Goal: Information Seeking & Learning: Learn about a topic

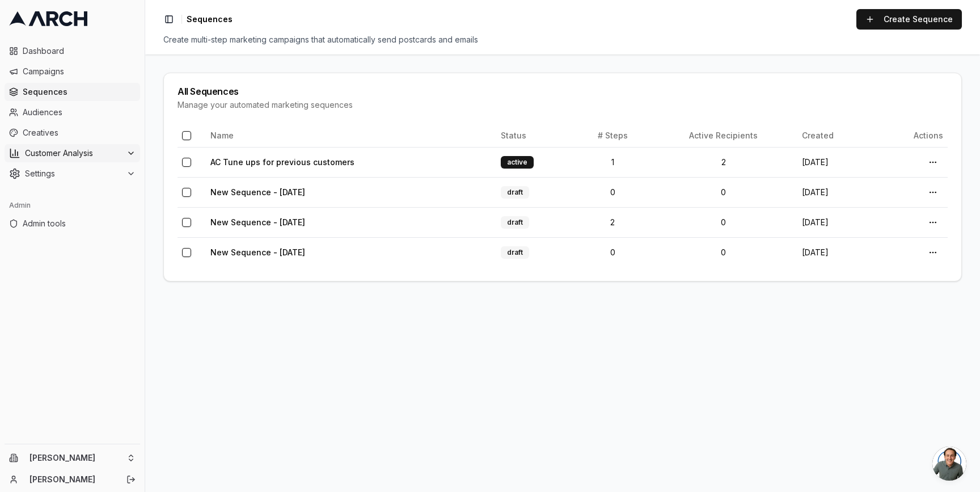
click at [78, 151] on span "Customer Analysis" at bounding box center [73, 152] width 97 height 11
click at [74, 176] on span "Overview" at bounding box center [59, 171] width 36 height 11
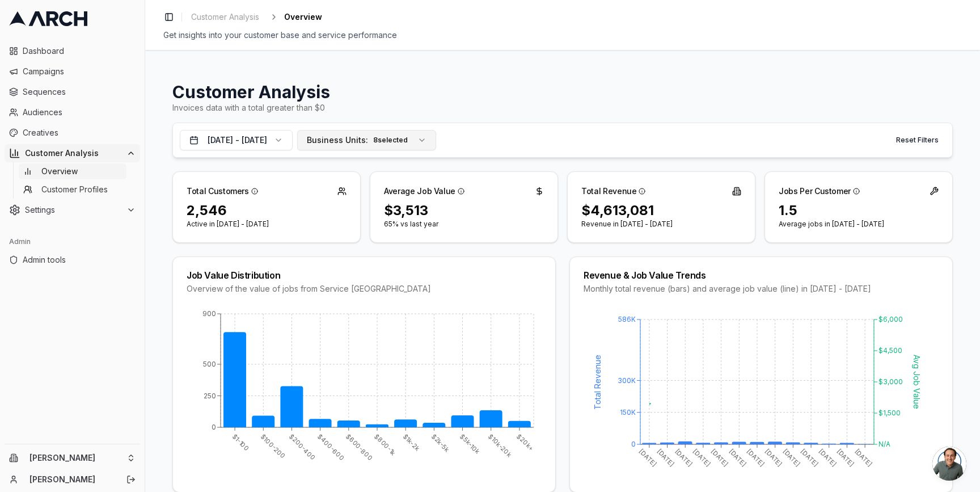
click at [368, 143] on span "Business Units:" at bounding box center [337, 139] width 61 height 11
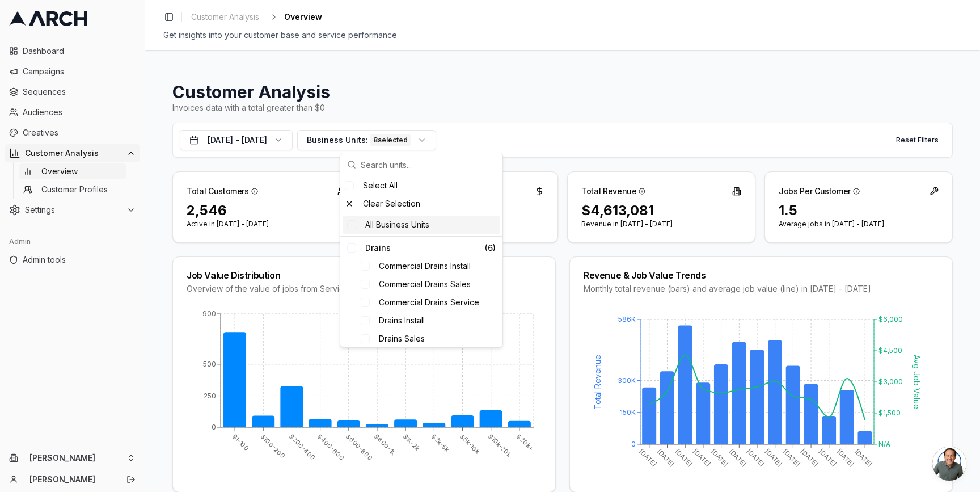
click at [395, 223] on div "All Business Units" at bounding box center [422, 224] width 158 height 18
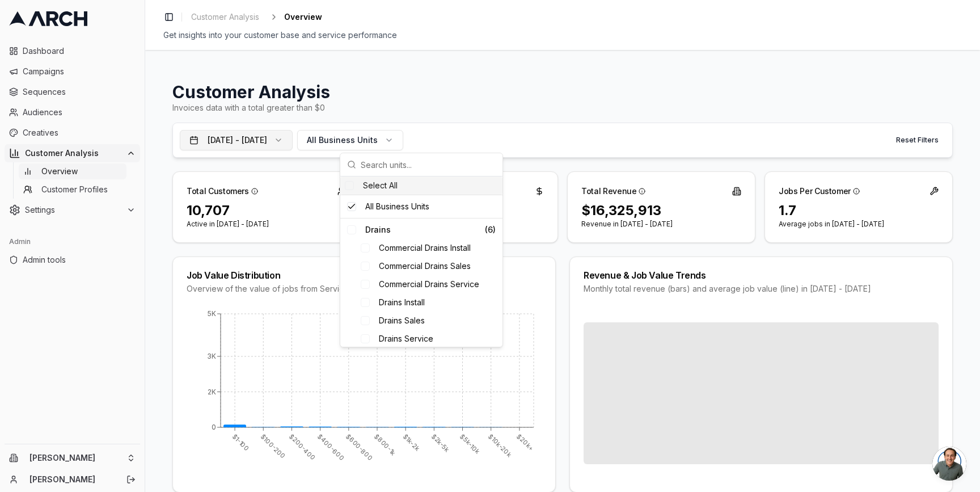
click at [293, 144] on button "[DATE] - [DATE]" at bounding box center [236, 140] width 113 height 20
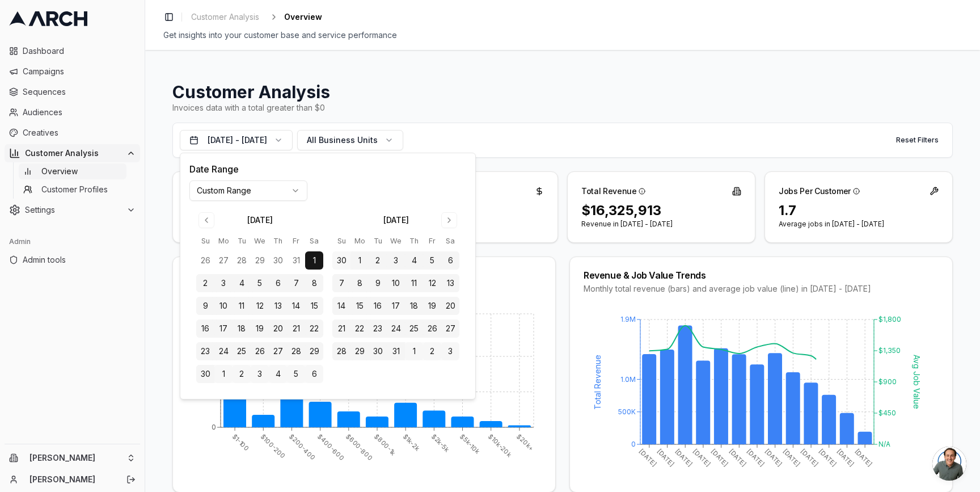
click at [290, 197] on html "Dashboard Campaigns Sequences Audiences Creatives Customer Analysis Overview Cu…" at bounding box center [490, 246] width 980 height 492
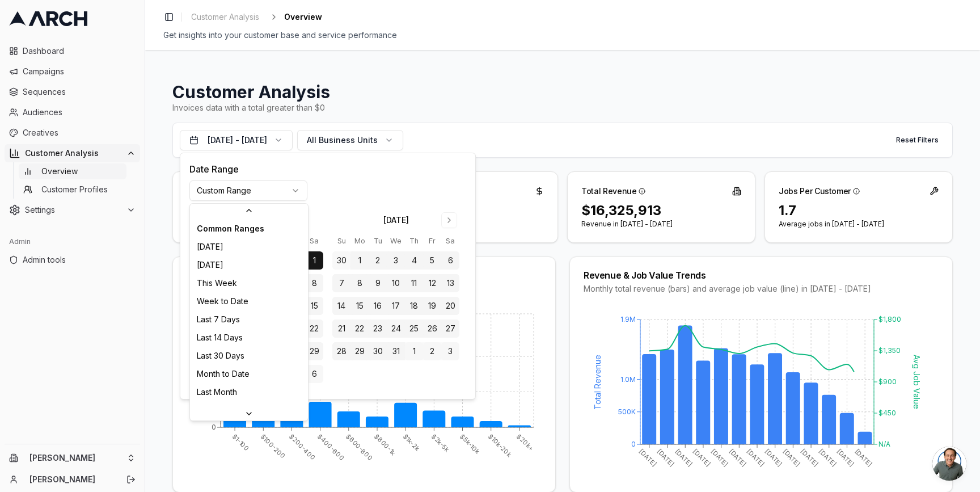
scroll to position [158, 0]
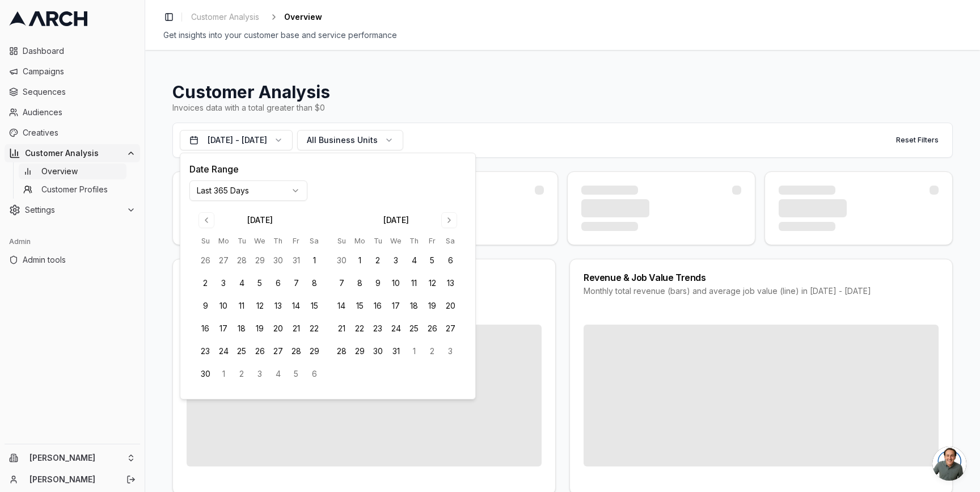
click at [582, 93] on h1 "Customer Analysis" at bounding box center [562, 92] width 780 height 20
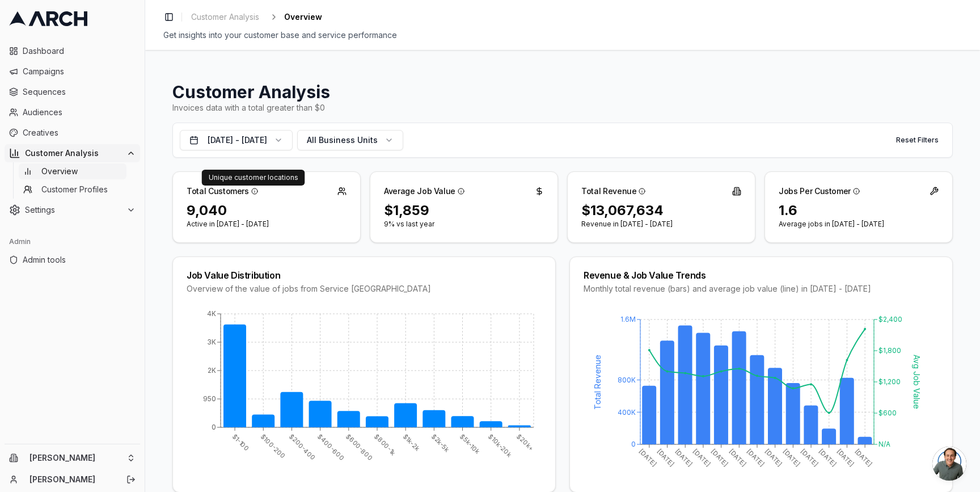
click at [253, 192] on icon at bounding box center [254, 191] width 7 height 7
click at [252, 192] on icon at bounding box center [254, 191] width 7 height 7
click at [293, 140] on button "[DATE] - [DATE]" at bounding box center [236, 140] width 113 height 20
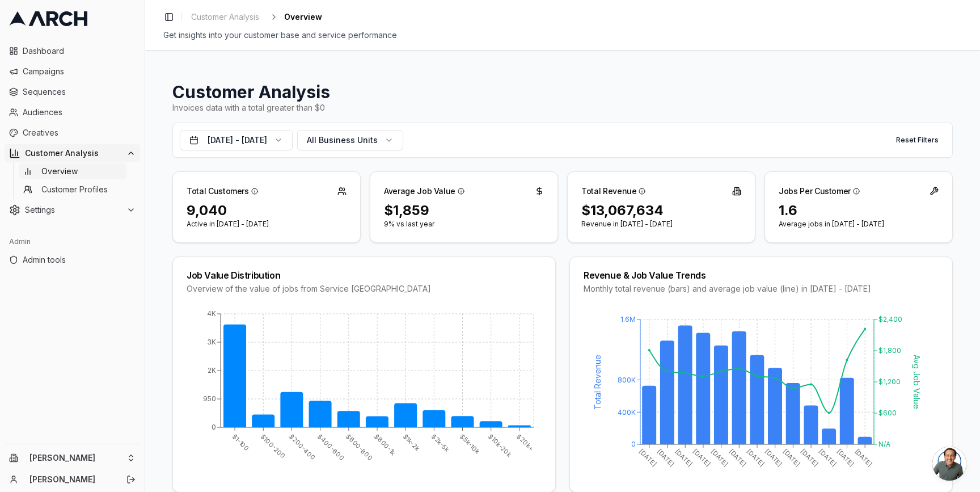
click at [157, 153] on div "Customer Analysis Invoices data with a total greater than $0 [DATE] - [DATE] Al…" at bounding box center [562, 271] width 835 height 442
click at [124, 149] on div "Customer Analysis" at bounding box center [72, 152] width 126 height 11
click at [131, 154] on icon at bounding box center [131, 153] width 5 height 2
click at [158, 160] on div "Customer Analysis Invoices data with a total greater than $0 [DATE] - [DATE] Al…" at bounding box center [562, 271] width 835 height 442
click at [131, 455] on html "Dashboard Campaigns Sequences Audiences Creatives Customer Analysis Overview Cu…" at bounding box center [490, 246] width 980 height 492
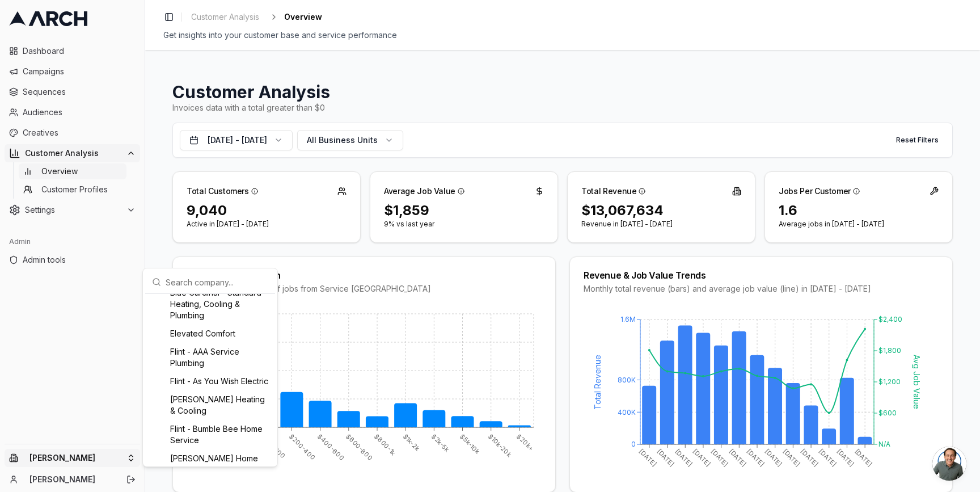
scroll to position [263, 0]
click at [205, 339] on div "Elevated Comfort" at bounding box center [209, 332] width 125 height 18
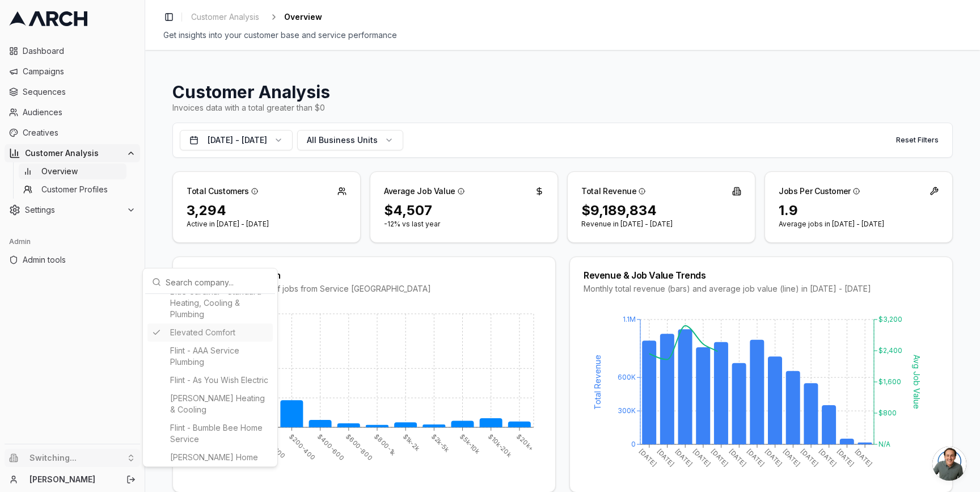
click at [153, 251] on html "Dashboard Campaigns Sequences Audiences Creatives Customer Analysis Overview Cu…" at bounding box center [490, 246] width 980 height 492
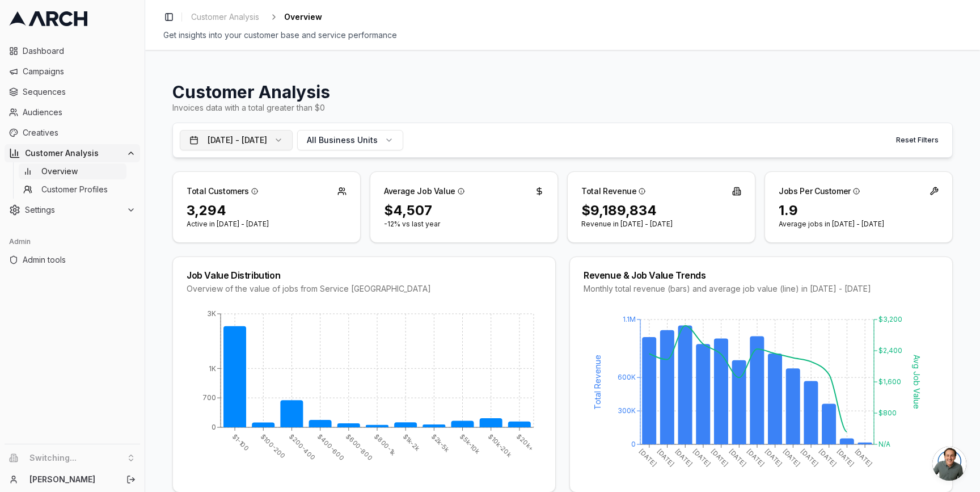
click at [284, 141] on button "[DATE] - [DATE]" at bounding box center [236, 140] width 113 height 20
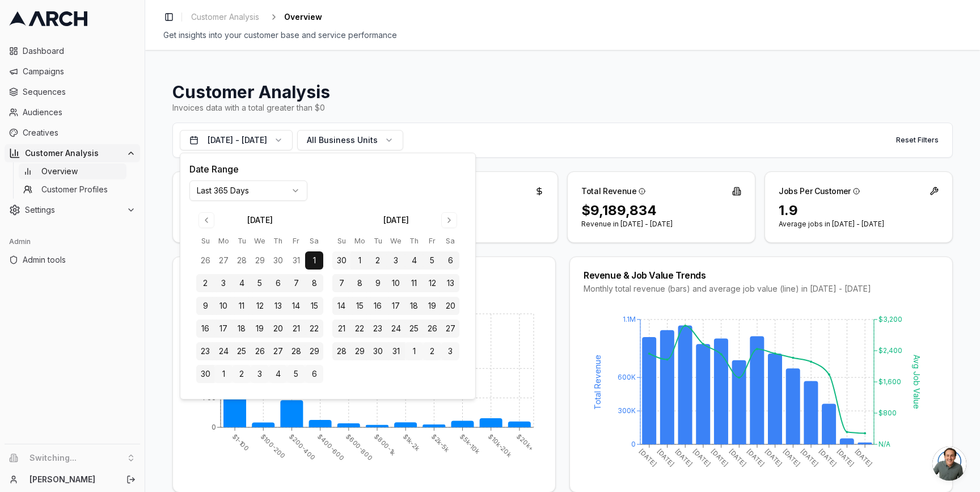
click at [278, 189] on html "Dashboard Campaigns Sequences Audiences Creatives Customer Analysis Overview Cu…" at bounding box center [490, 246] width 980 height 492
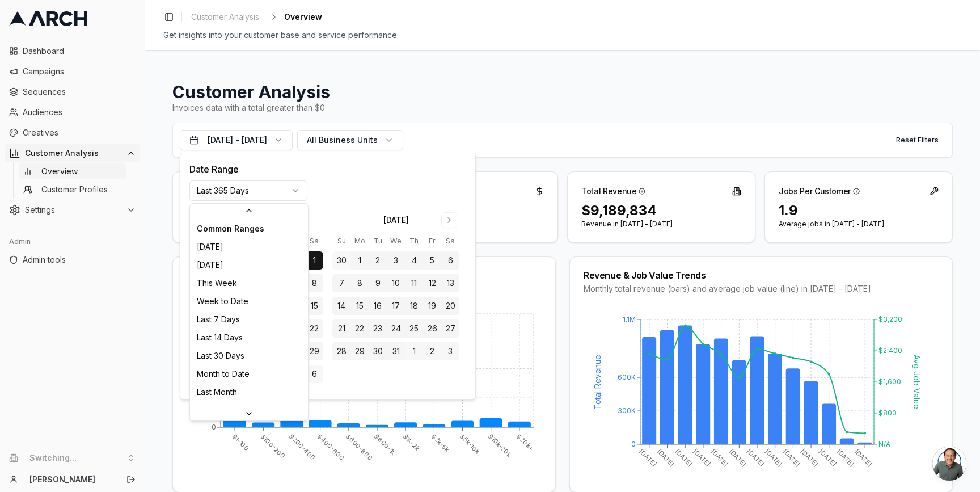
scroll to position [121, 0]
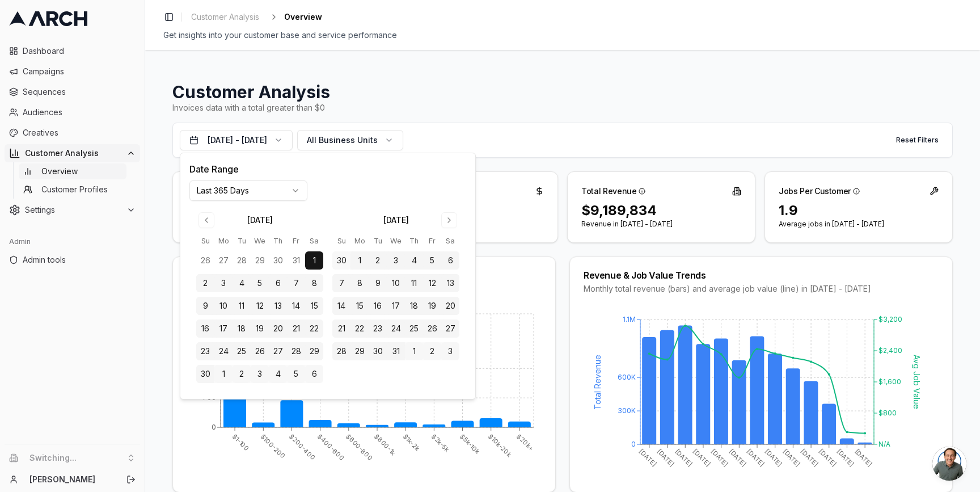
click at [160, 230] on div "Customer Analysis Invoices data with a total greater than $0 [DATE] - [DATE] Al…" at bounding box center [562, 271] width 835 height 442
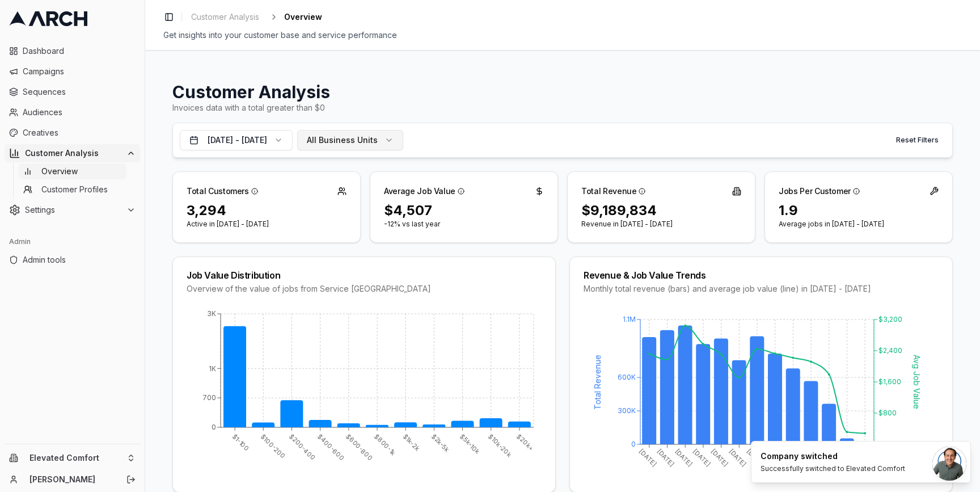
click at [370, 142] on span "All Business Units" at bounding box center [342, 139] width 71 height 11
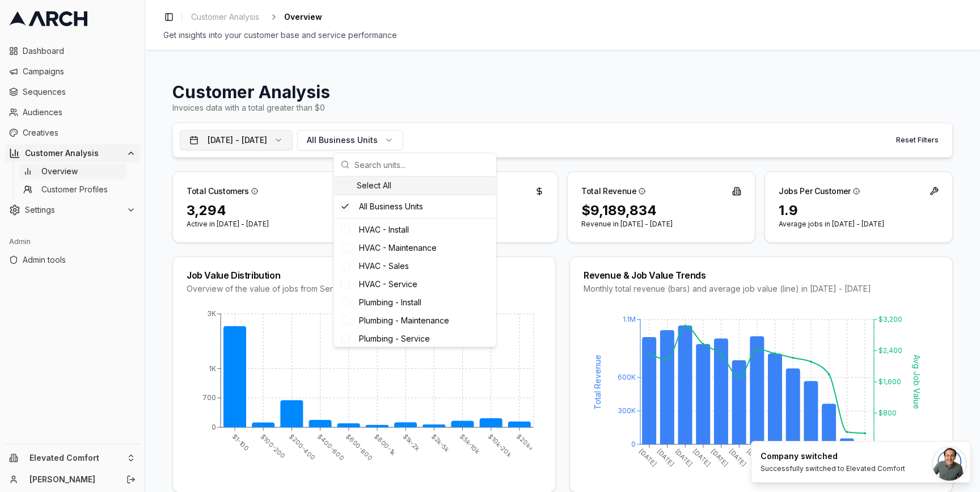
click at [293, 143] on button "[DATE] - [DATE]" at bounding box center [236, 140] width 113 height 20
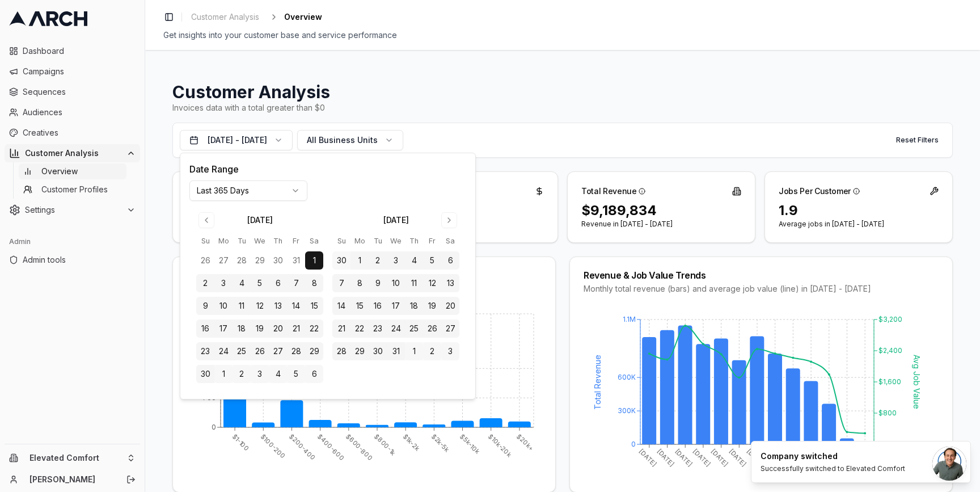
click at [255, 190] on html "Dashboard Campaigns Sequences Audiences Creatives Customer Analysis Overview Cu…" at bounding box center [490, 246] width 980 height 492
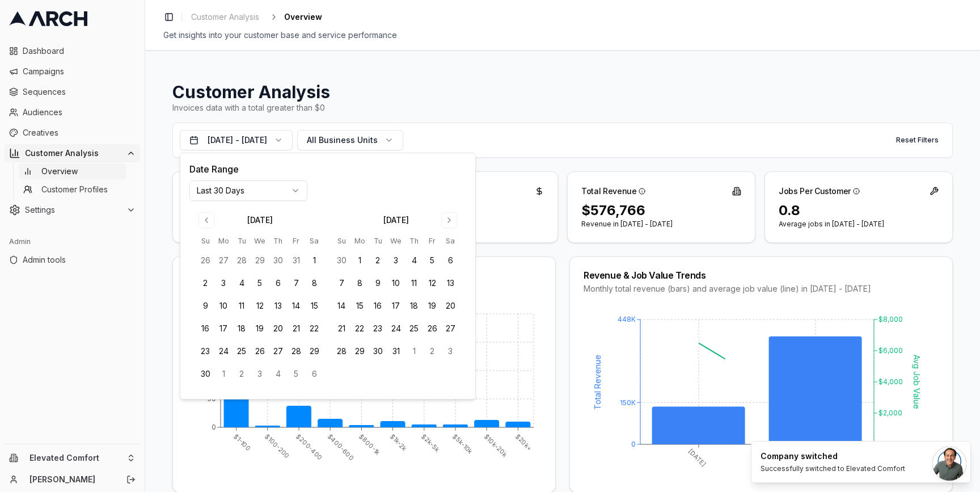
click at [268, 190] on html "Dashboard Campaigns Sequences Audiences Creatives Customer Analysis Overview Cu…" at bounding box center [490, 246] width 980 height 492
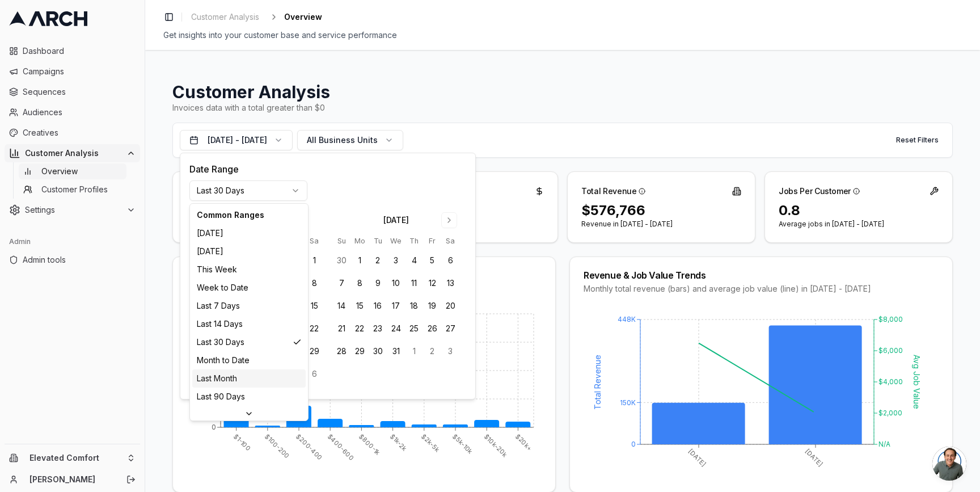
scroll to position [146, 0]
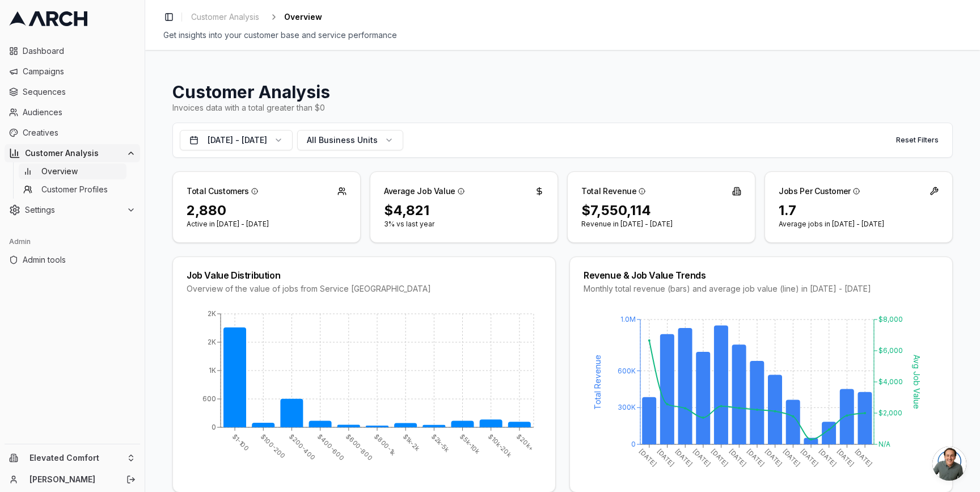
click at [205, 208] on div "2,880" at bounding box center [267, 210] width 160 height 18
click at [125, 459] on html "Dashboard Campaigns Sequences Audiences Creatives Customer Analysis Overview Cu…" at bounding box center [490, 246] width 980 height 492
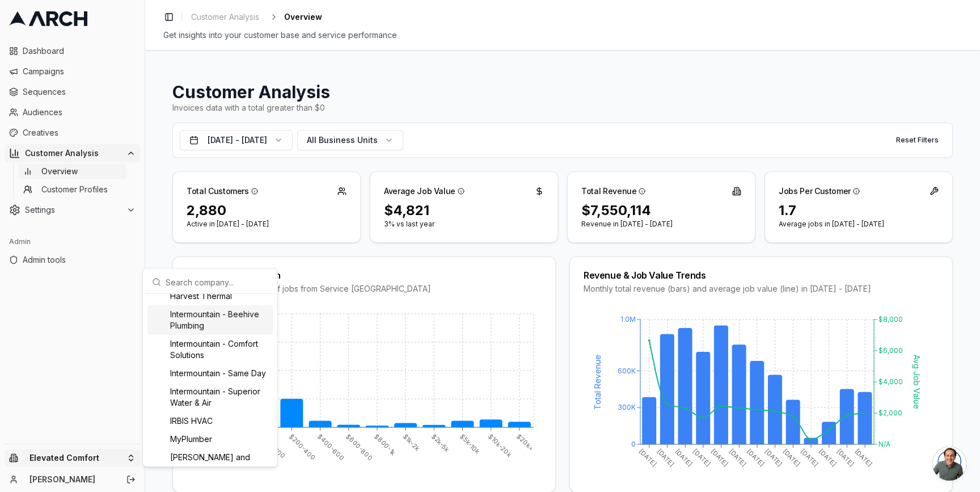
scroll to position [795, 0]
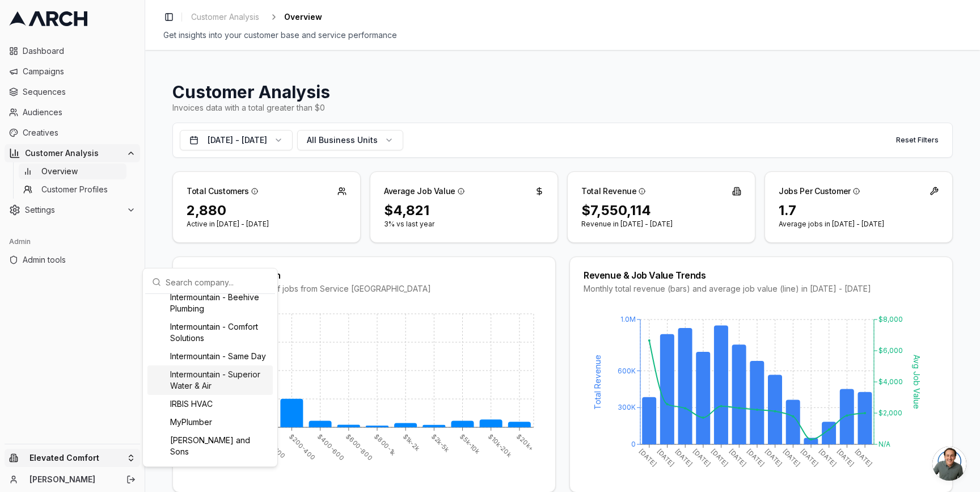
click at [221, 395] on div "Intermountain - Superior Water & Air" at bounding box center [209, 379] width 125 height 29
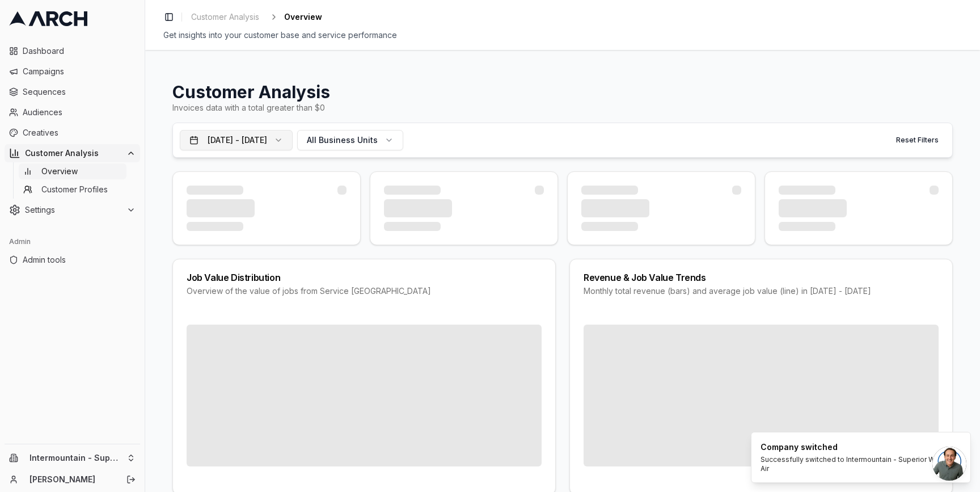
click at [287, 137] on button "[DATE] - [DATE]" at bounding box center [236, 140] width 113 height 20
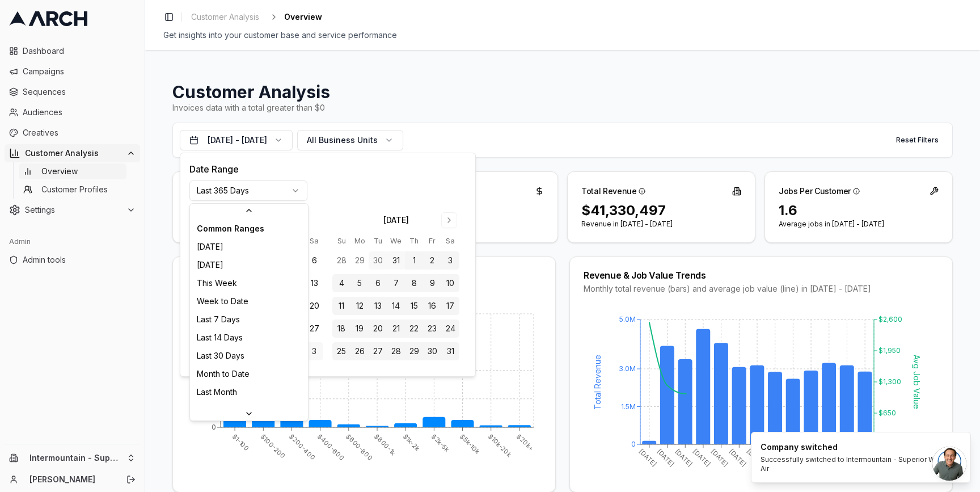
click at [279, 185] on html "Dashboard Campaigns Sequences Audiences Creatives Customer Analysis Overview Cu…" at bounding box center [490, 246] width 980 height 492
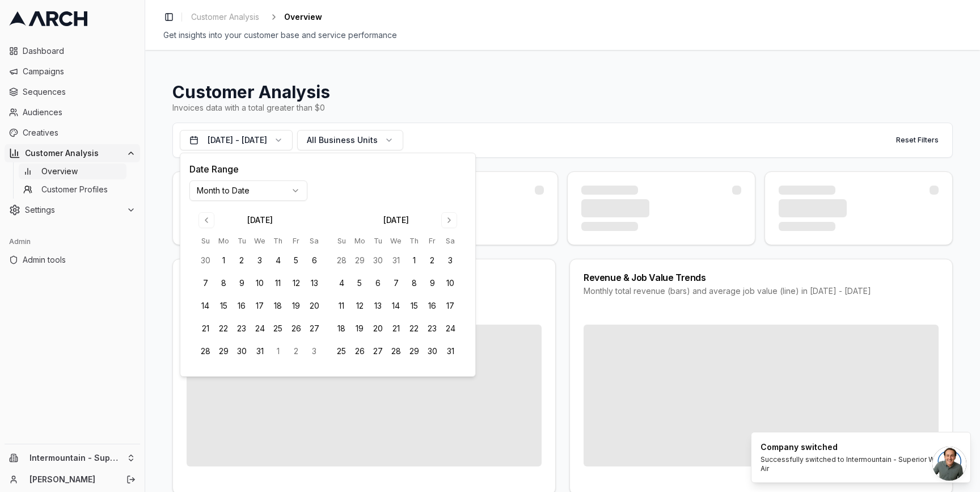
click at [258, 196] on html "Dashboard Campaigns Sequences Audiences Creatives Customer Analysis Overview Cu…" at bounding box center [490, 246] width 980 height 492
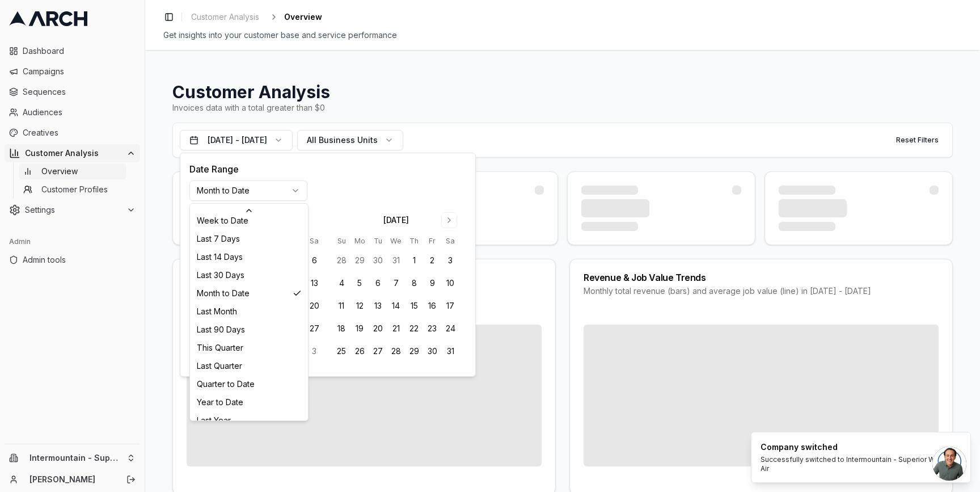
scroll to position [146, 0]
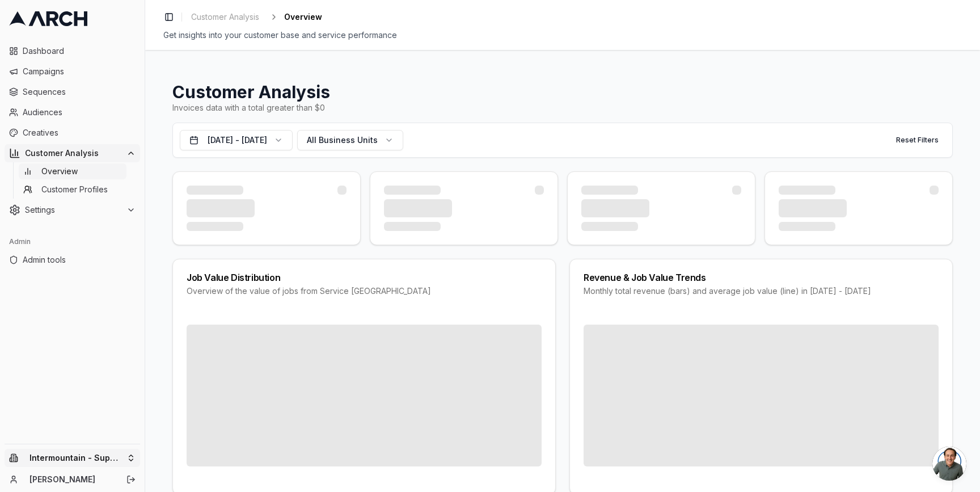
click at [134, 456] on html "Dashboard Campaigns Sequences Audiences Creatives Customer Analysis Overview Cu…" at bounding box center [490, 246] width 980 height 492
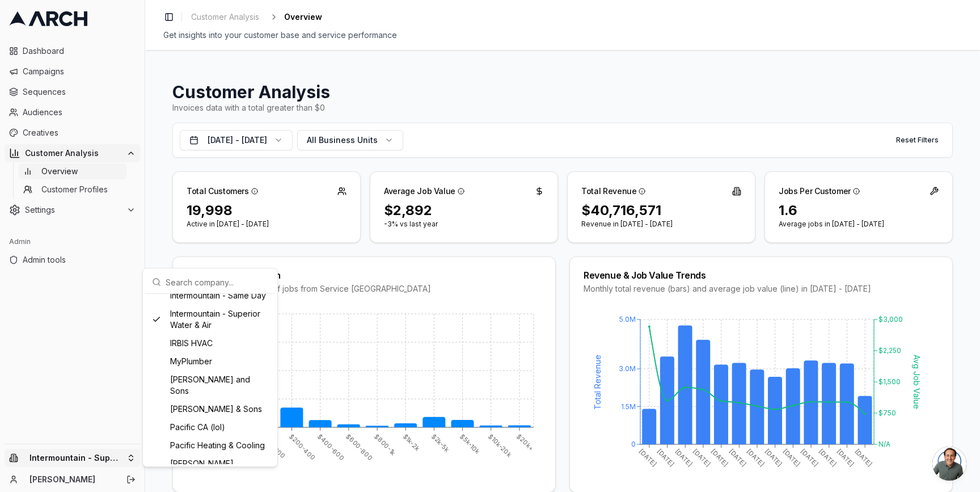
scroll to position [858, 0]
click at [206, 350] on div "IRBIS HVAC" at bounding box center [209, 341] width 125 height 18
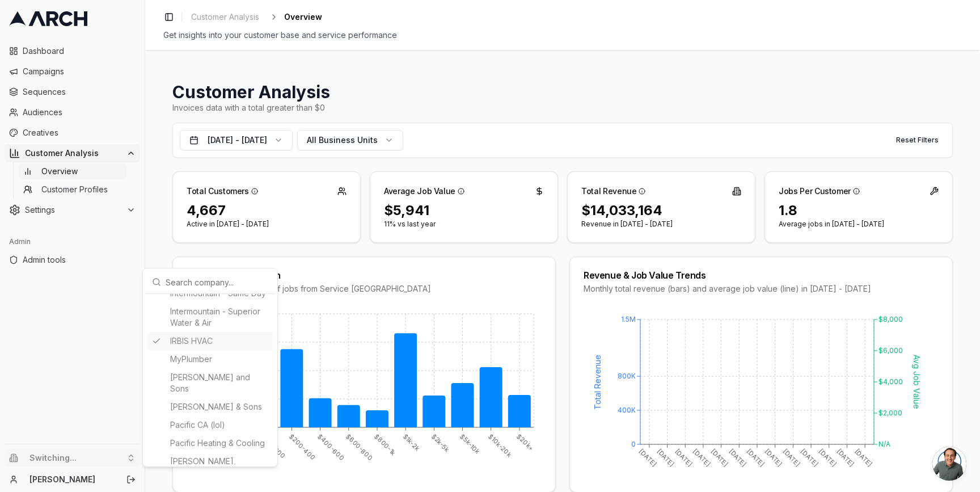
click at [159, 250] on html "Dashboard Campaigns Sequences Audiences Creatives Customer Analysis Overview Cu…" at bounding box center [490, 246] width 980 height 492
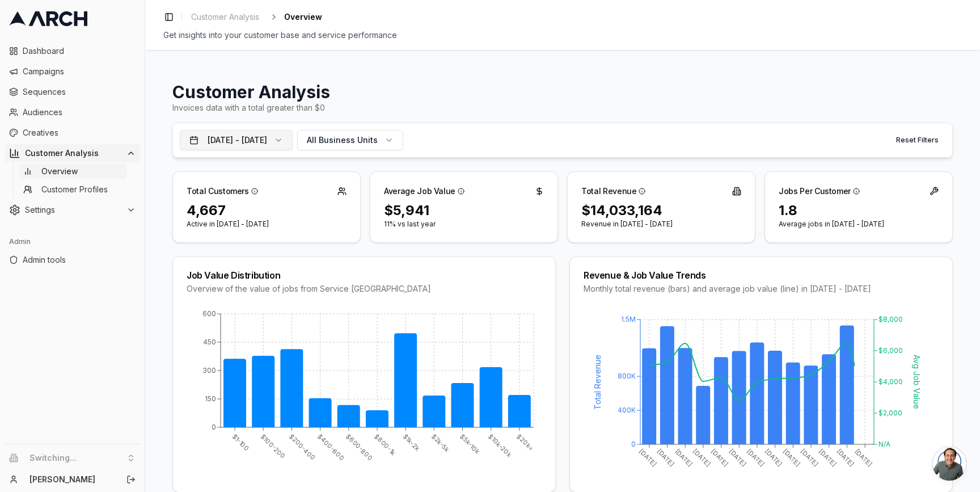
click at [287, 138] on button "[DATE] - [DATE]" at bounding box center [236, 140] width 113 height 20
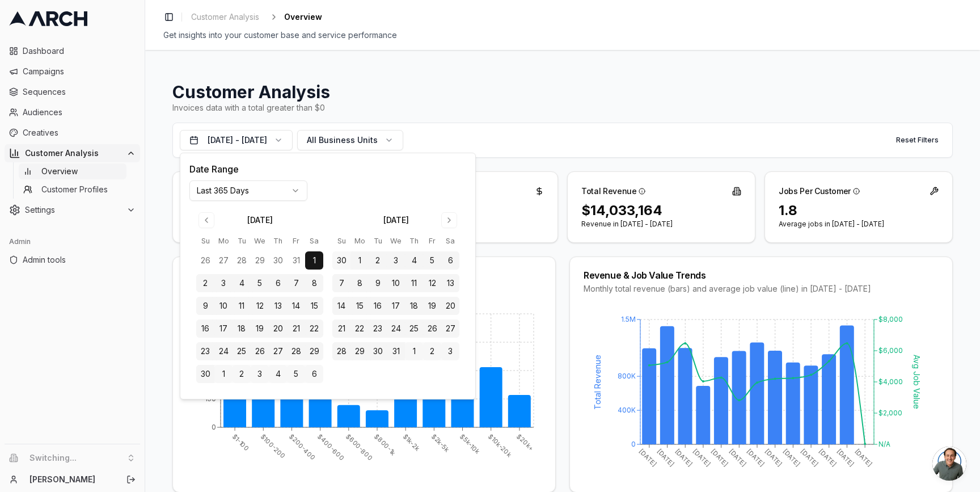
click at [272, 176] on div "Date Range Last 365 Days [DATE] Su Mo Tu We Th Fr Sa 26 27 28 29 30 31 1 2 3 4 …" at bounding box center [327, 275] width 277 height 227
click at [265, 186] on html "Dashboard Campaigns Sequences Audiences Creatives Customer Analysis Overview Cu…" at bounding box center [490, 246] width 980 height 492
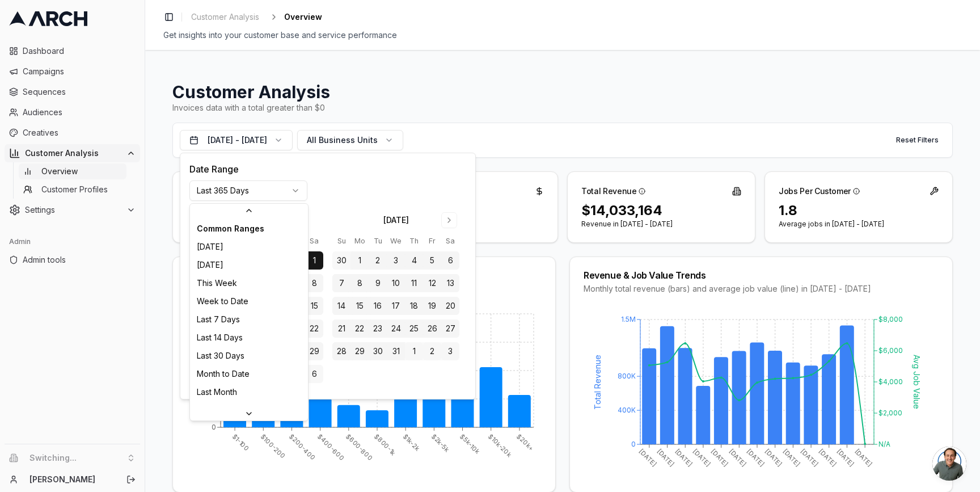
scroll to position [121, 0]
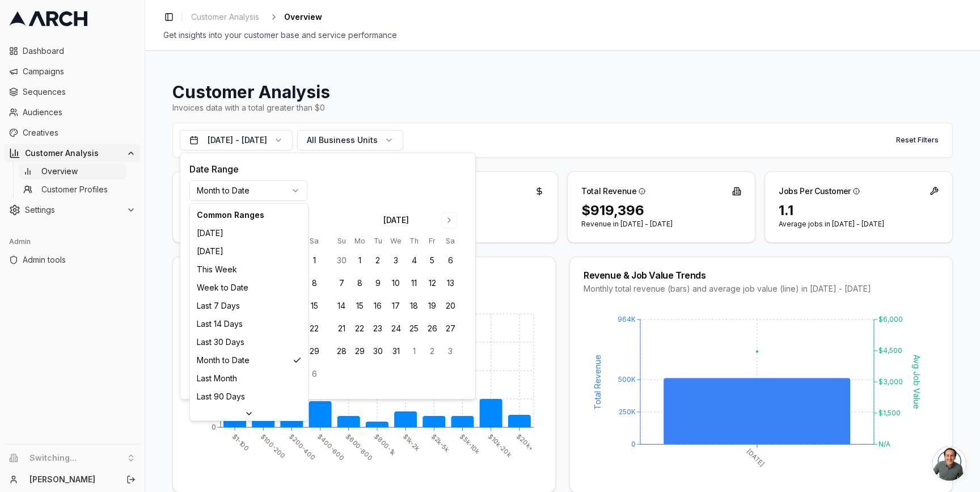
click at [245, 191] on html "Dashboard Campaigns Sequences Audiences Creatives Customer Analysis Overview Cu…" at bounding box center [490, 246] width 980 height 492
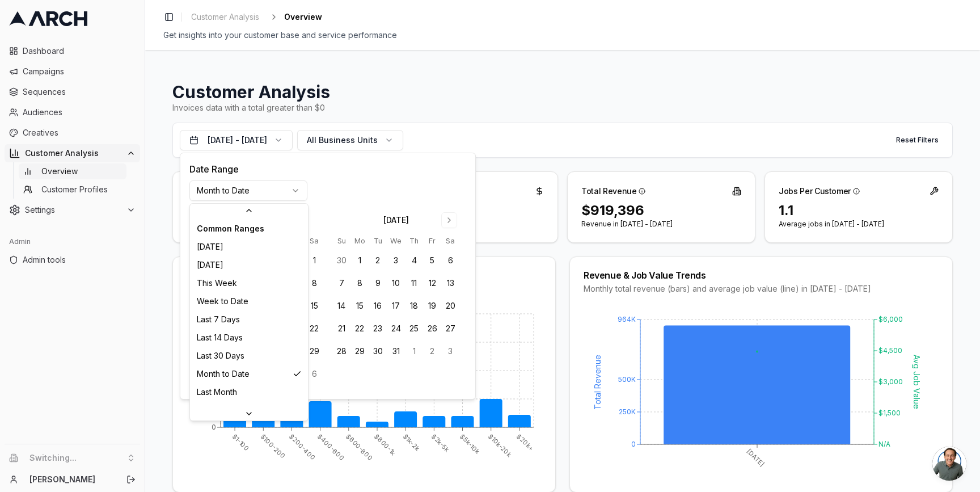
scroll to position [146, 0]
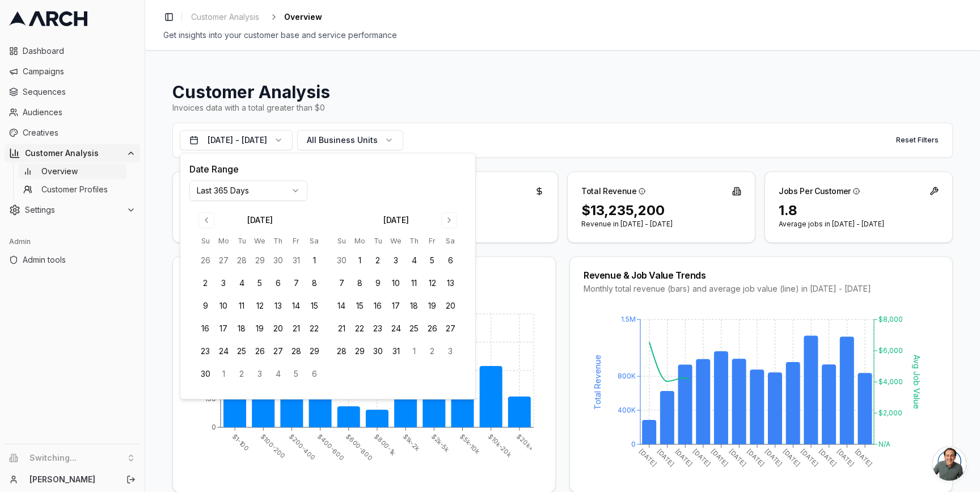
click at [160, 224] on div "Customer Analysis Invoices data with a total greater than $0 [DATE] - [DATE] Al…" at bounding box center [562, 271] width 835 height 442
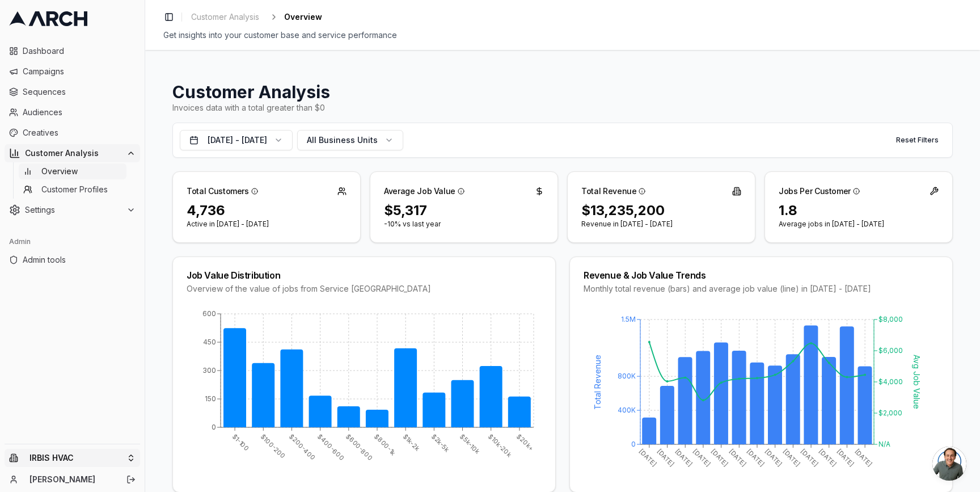
click at [127, 452] on html "Dashboard Campaigns Sequences Audiences Creatives Customer Analysis Overview Cu…" at bounding box center [490, 246] width 980 height 492
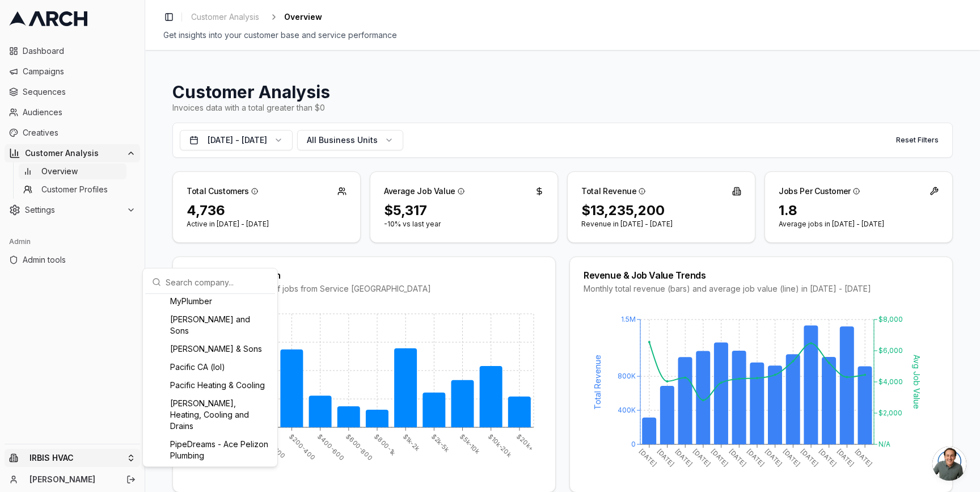
scroll to position [924, 0]
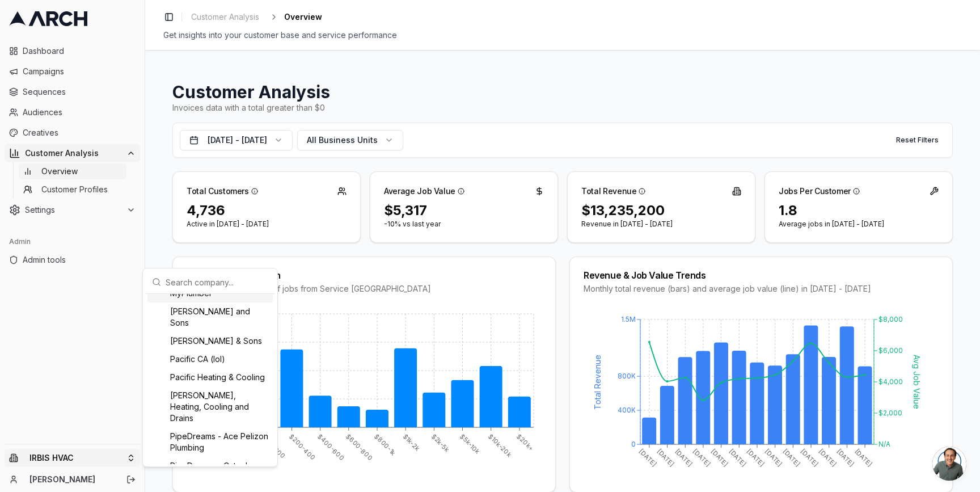
click at [206, 302] on div "MyPlumber" at bounding box center [209, 293] width 125 height 18
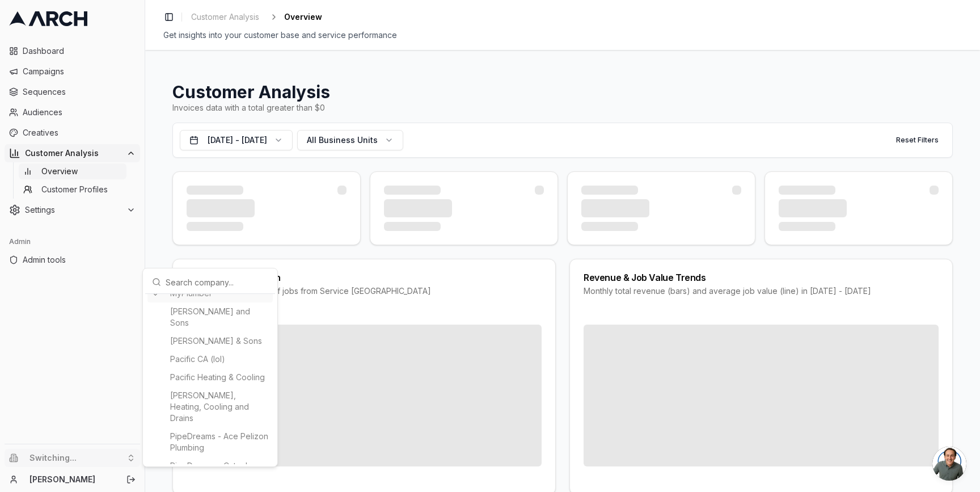
click at [160, 237] on html "Dashboard Campaigns Sequences Audiences Creatives Customer Analysis Overview Cu…" at bounding box center [490, 246] width 980 height 492
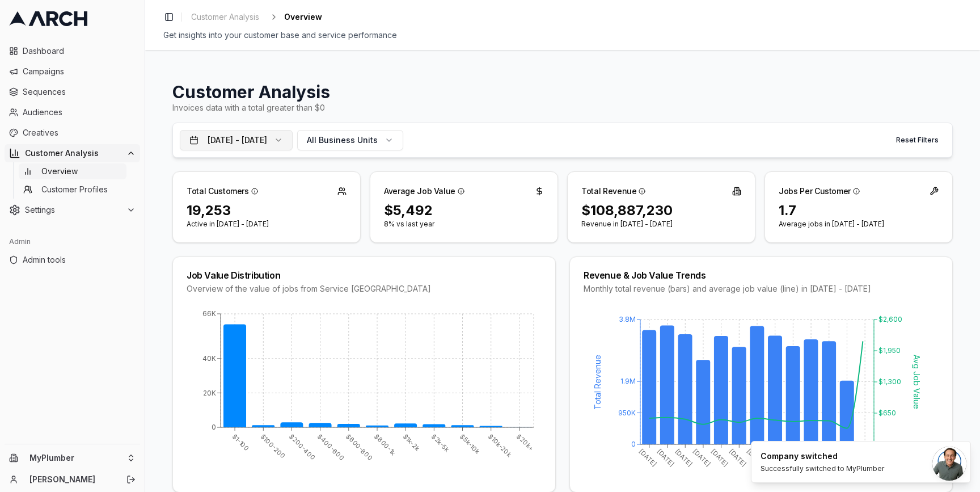
click at [293, 145] on button "[DATE] - [DATE]" at bounding box center [236, 140] width 113 height 20
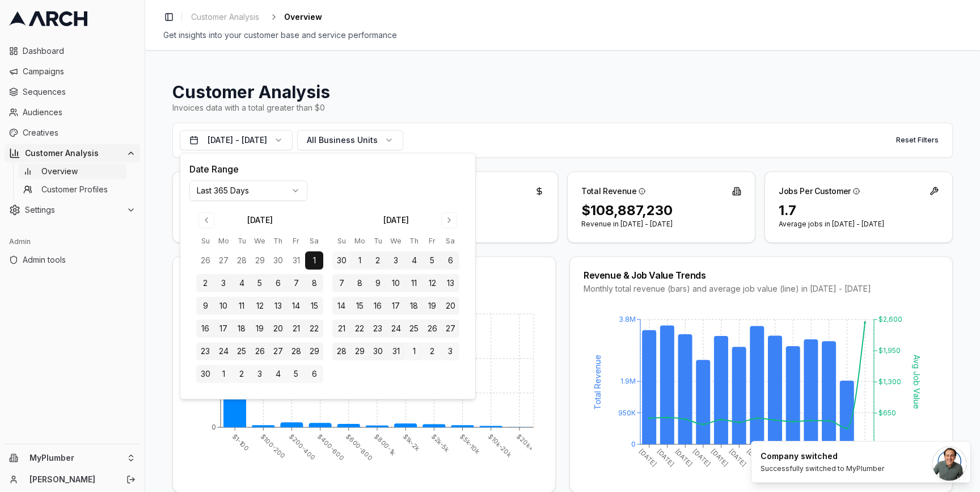
click at [257, 193] on html "Dashboard Campaigns Sequences Audiences Creatives Customer Analysis Overview Cu…" at bounding box center [490, 246] width 980 height 492
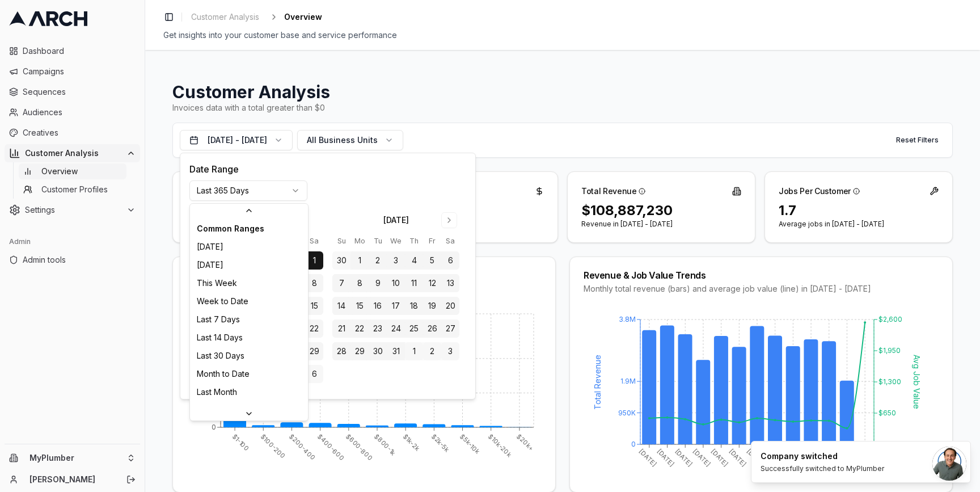
scroll to position [121, 0]
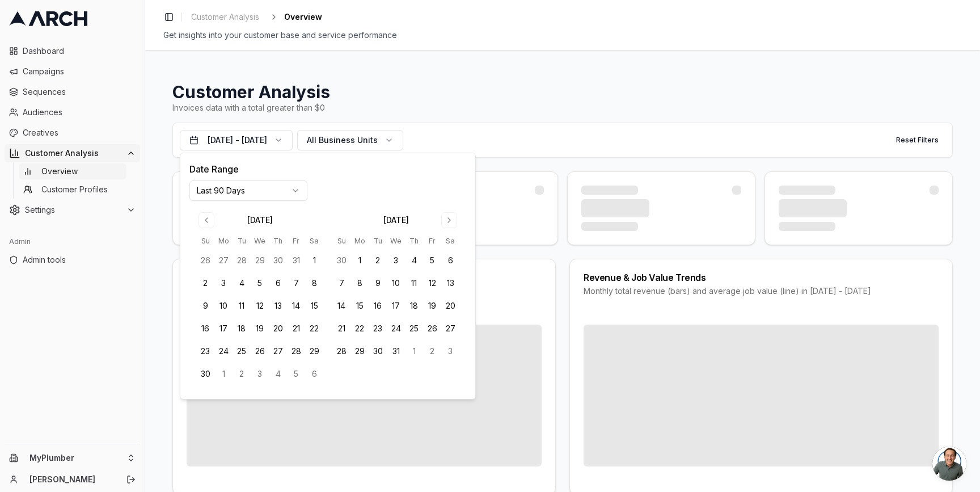
click at [244, 184] on html "Dashboard Campaigns Sequences Audiences Creatives Customer Analysis Overview Cu…" at bounding box center [490, 246] width 980 height 492
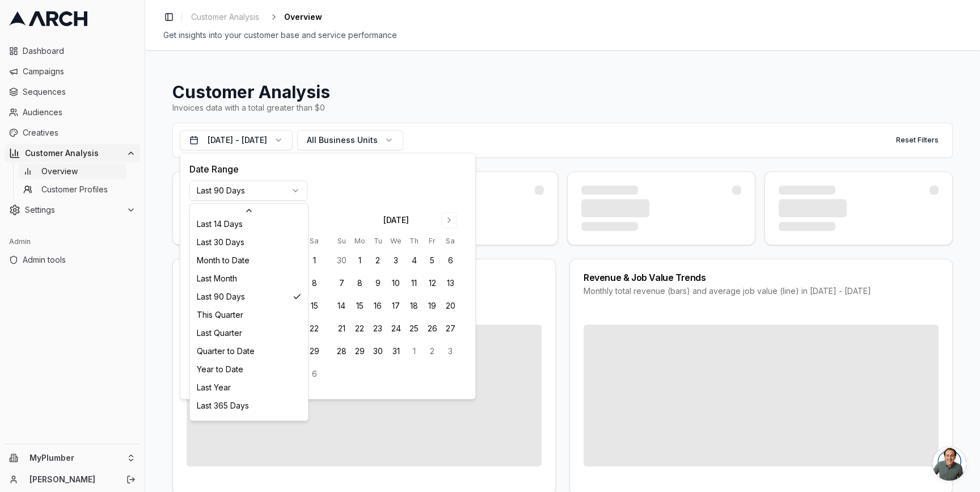
scroll to position [146, 0]
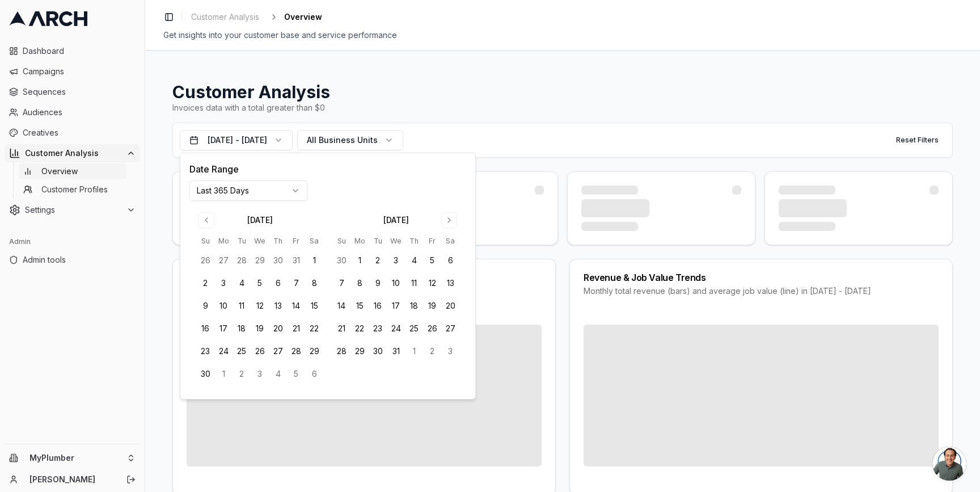
click at [155, 287] on div "Customer Analysis Invoices data with a total greater than $0 [DATE] - [DATE] Al…" at bounding box center [562, 271] width 835 height 442
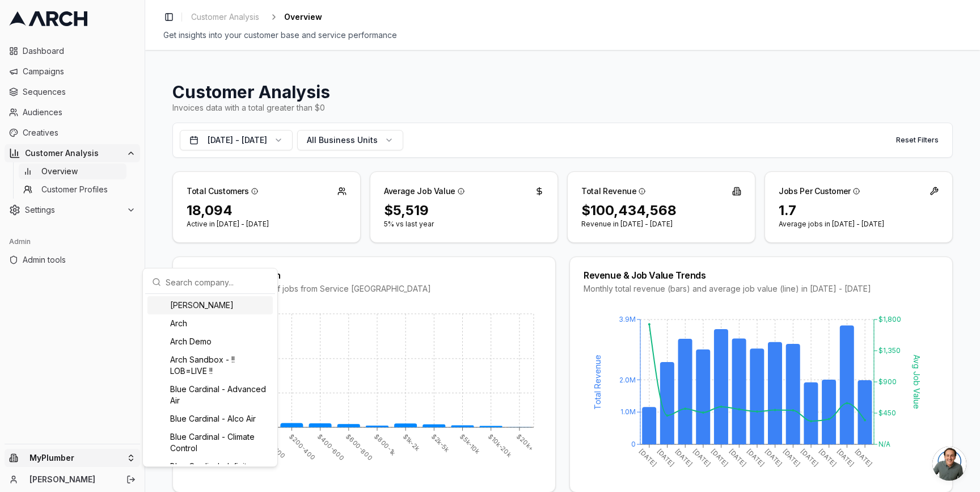
click at [135, 458] on html "Dashboard Campaigns Sequences Audiences Creatives Customer Analysis Overview Cu…" at bounding box center [490, 246] width 980 height 492
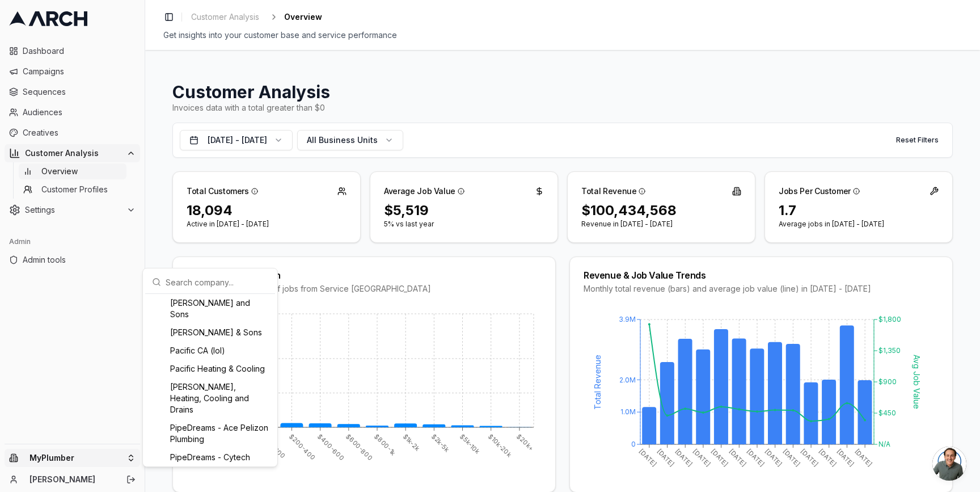
scroll to position [920, 0]
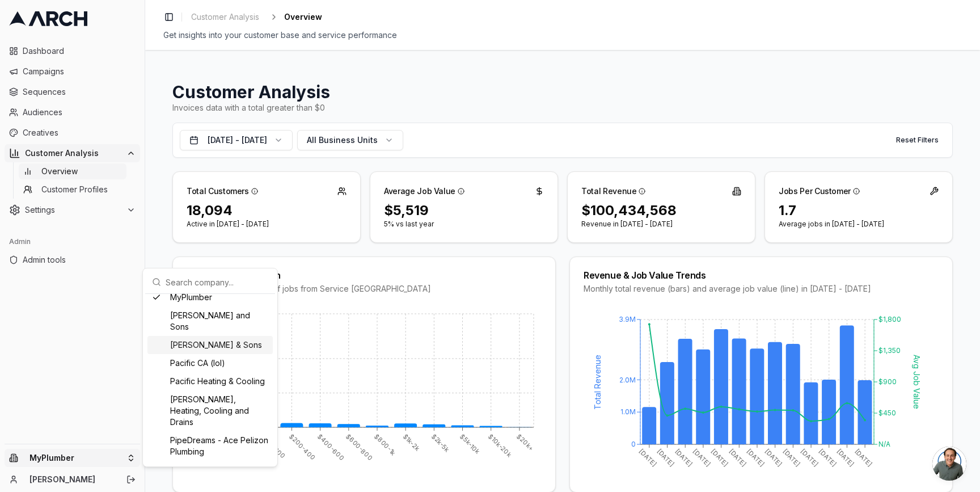
click at [214, 354] on div "[PERSON_NAME] & Sons" at bounding box center [209, 345] width 125 height 18
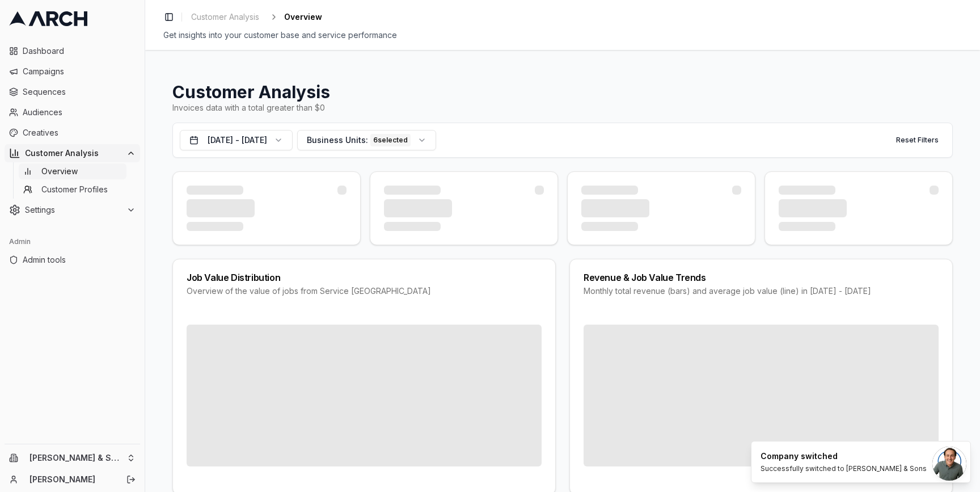
click at [160, 252] on div "Customer Analysis Invoices data with a total greater than $0 [DATE] - [DATE] Bu…" at bounding box center [562, 271] width 835 height 442
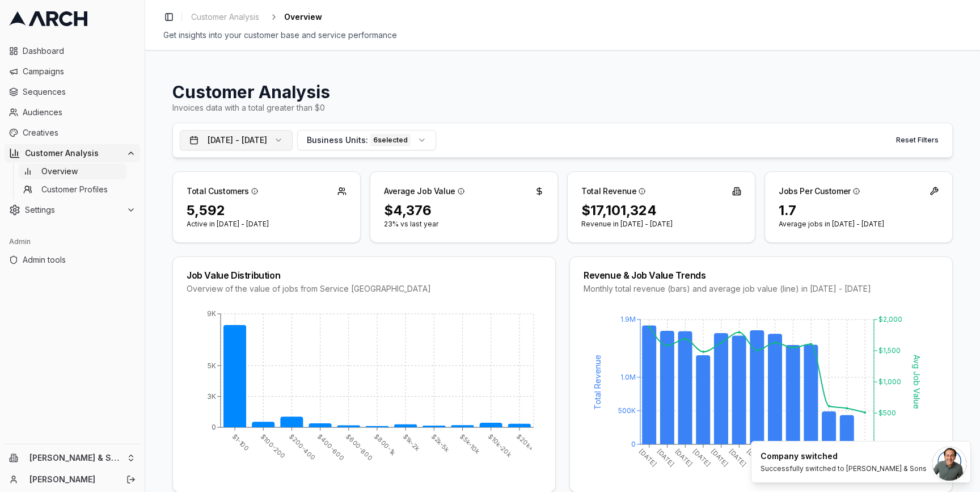
click at [286, 135] on button "[DATE] - [DATE]" at bounding box center [236, 140] width 113 height 20
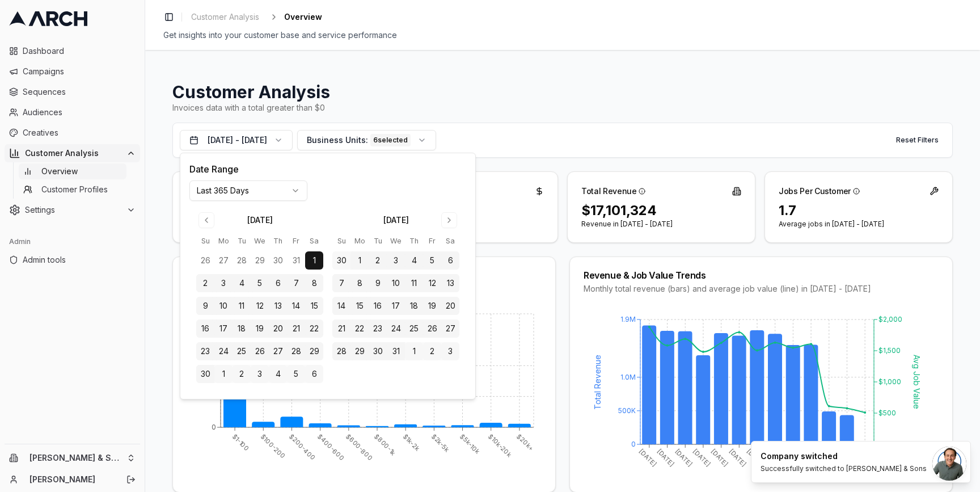
click at [246, 189] on html "Dashboard Campaigns Sequences Audiences Creatives Customer Analysis Overview Cu…" at bounding box center [490, 246] width 980 height 492
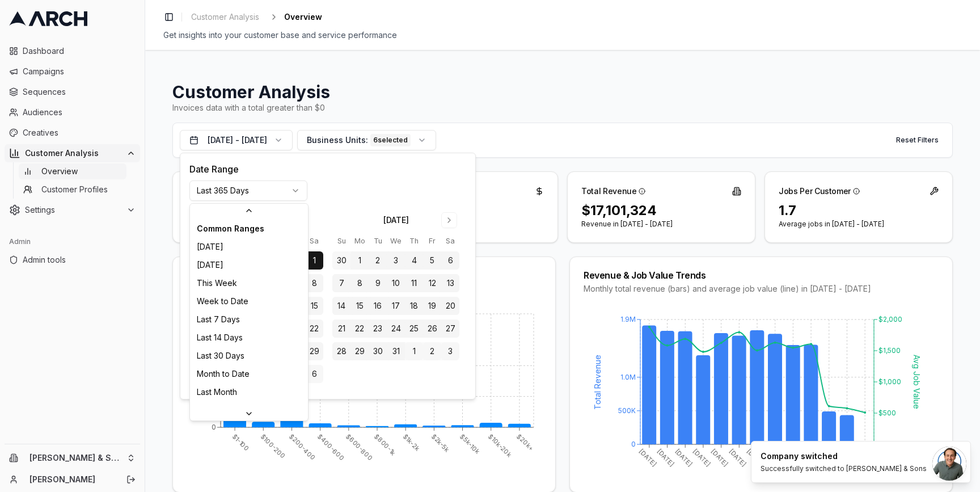
scroll to position [121, 0]
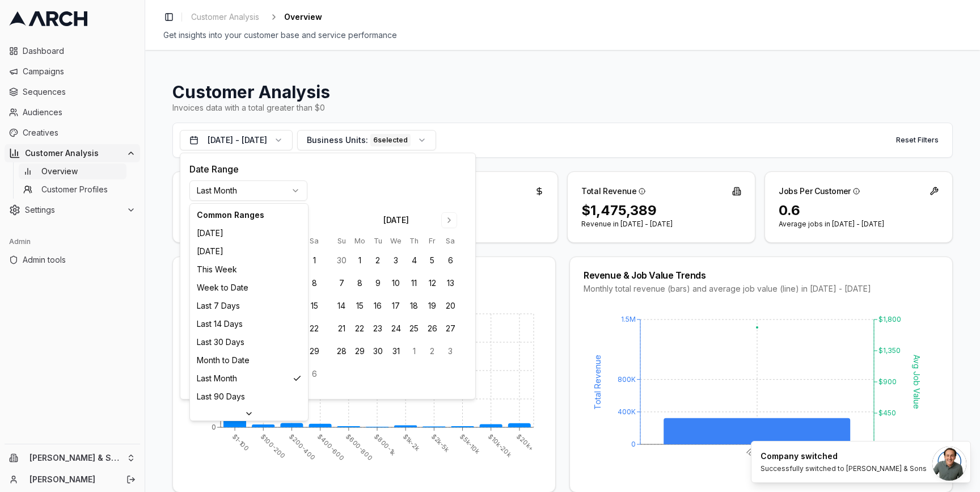
click at [265, 193] on html "Dashboard Campaigns Sequences Audiences Creatives Customer Analysis Overview Cu…" at bounding box center [490, 246] width 980 height 492
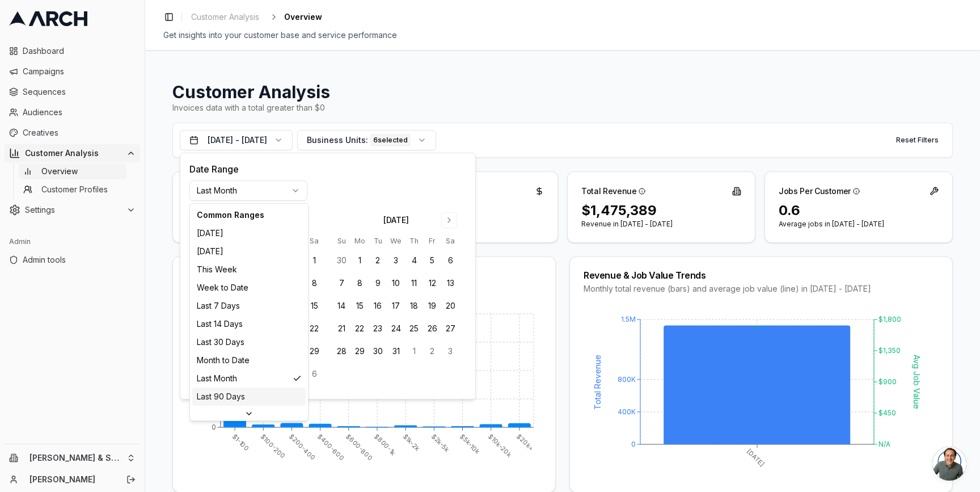
scroll to position [146, 0]
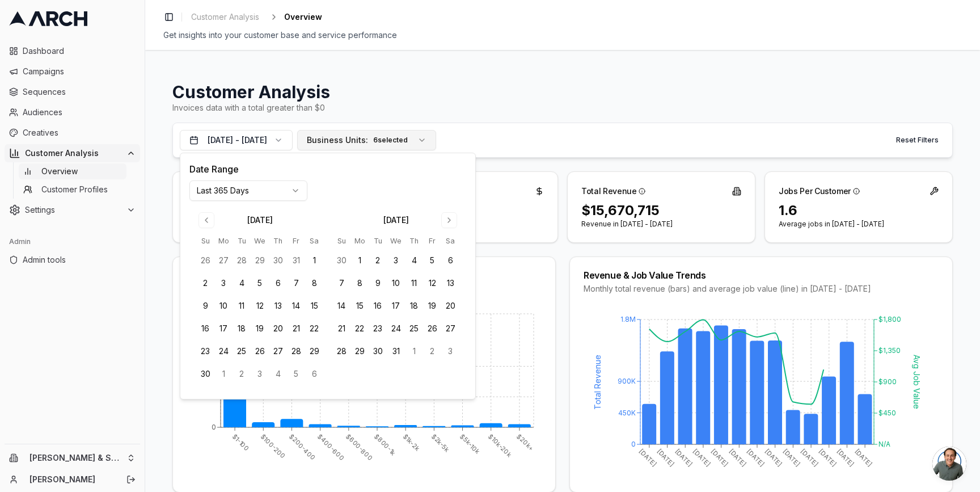
click at [368, 136] on span "Business Units:" at bounding box center [337, 139] width 61 height 11
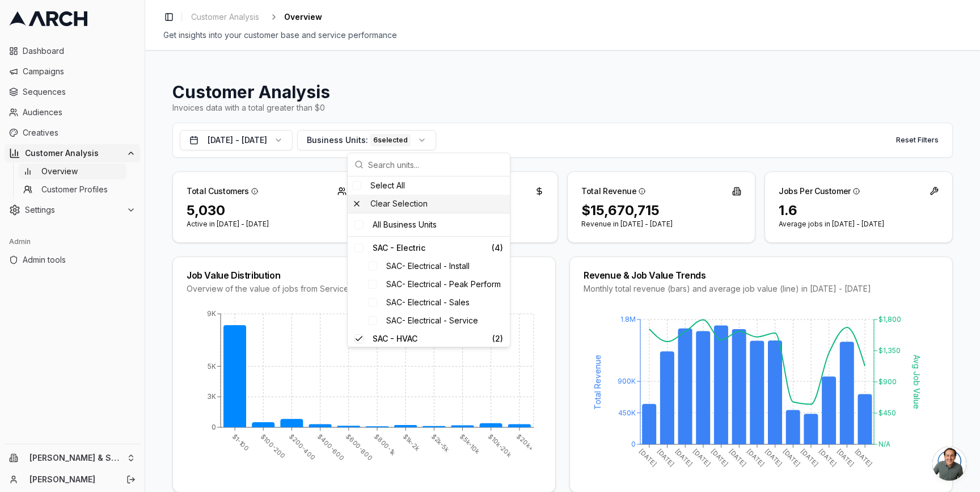
click at [386, 205] on div "Clear Selection" at bounding box center [429, 204] width 162 height 18
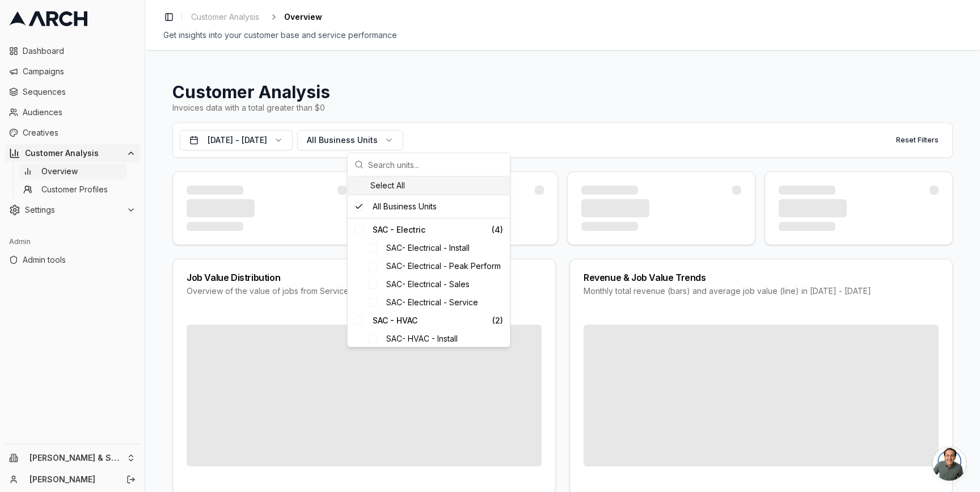
click at [403, 100] on h1 "Customer Analysis" at bounding box center [562, 92] width 780 height 20
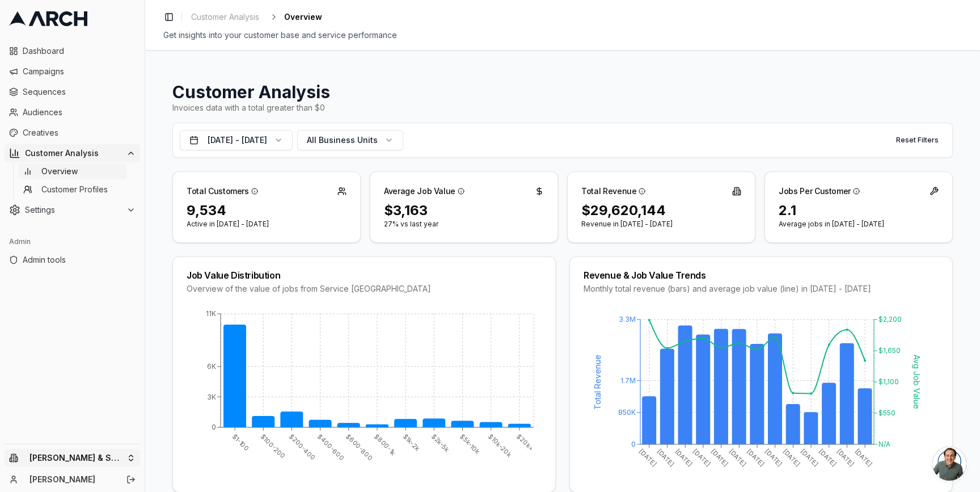
click at [124, 458] on html "Dashboard Campaigns Sequences Audiences Creatives Customer Analysis Overview Cu…" at bounding box center [490, 246] width 980 height 492
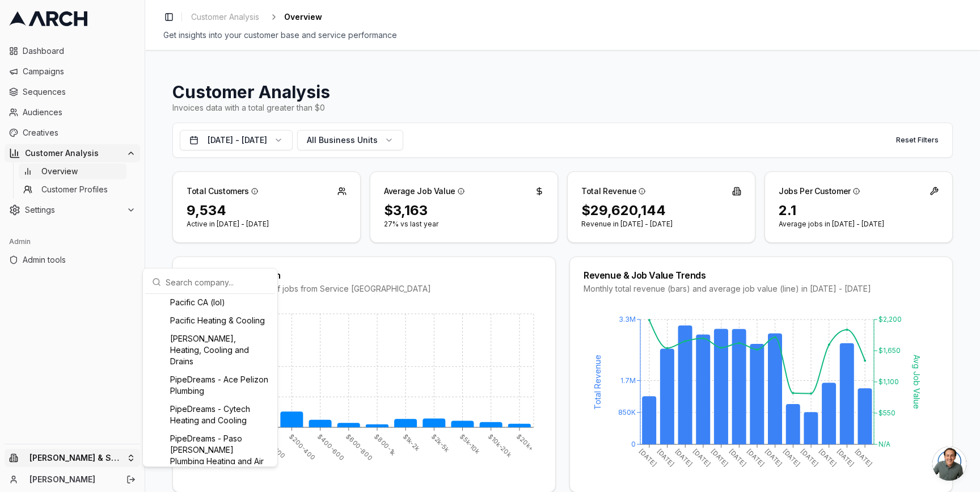
scroll to position [946, 0]
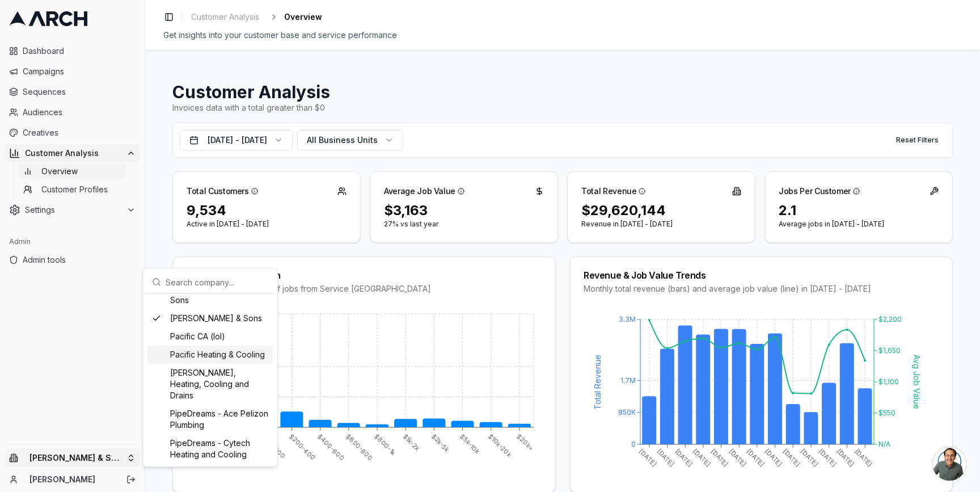
click at [190, 364] on div "Pacific Heating & Cooling" at bounding box center [209, 354] width 125 height 18
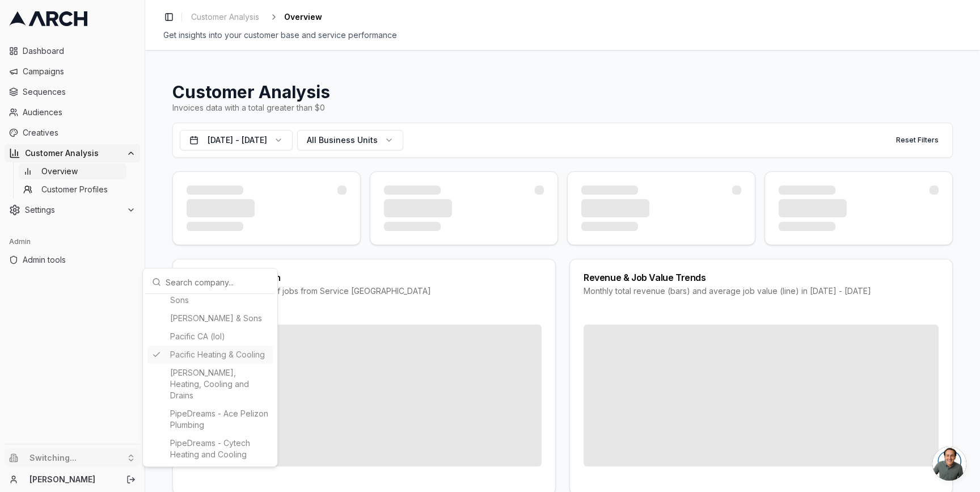
click at [155, 242] on html "Dashboard Campaigns Sequences Audiences Creatives Customer Analysis Overview Cu…" at bounding box center [490, 246] width 980 height 492
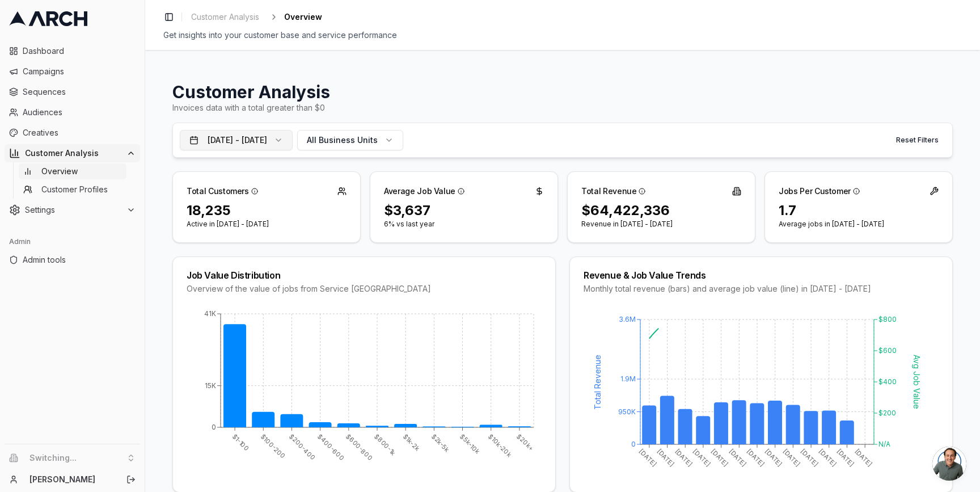
click at [248, 136] on button "[DATE] - [DATE]" at bounding box center [236, 140] width 113 height 20
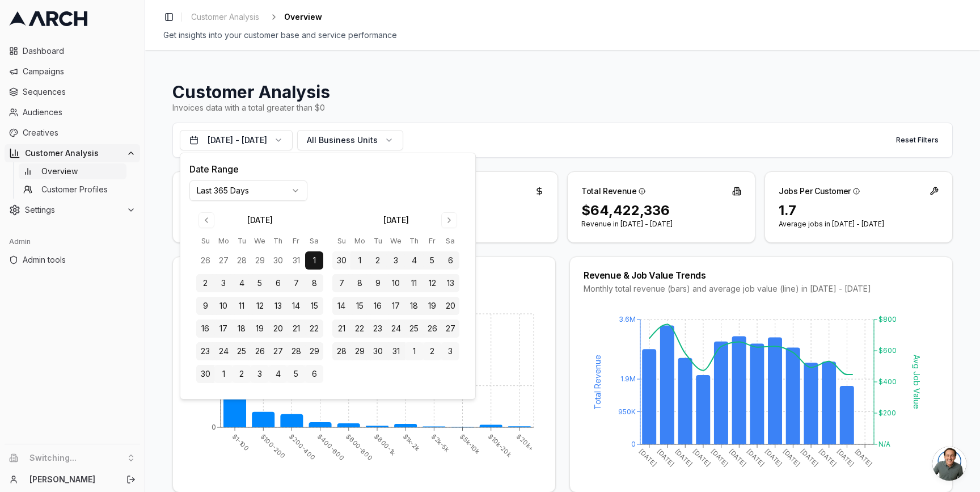
click at [250, 190] on html "Dashboard Campaigns Sequences Audiences Creatives Customer Analysis Overview Cu…" at bounding box center [490, 246] width 980 height 492
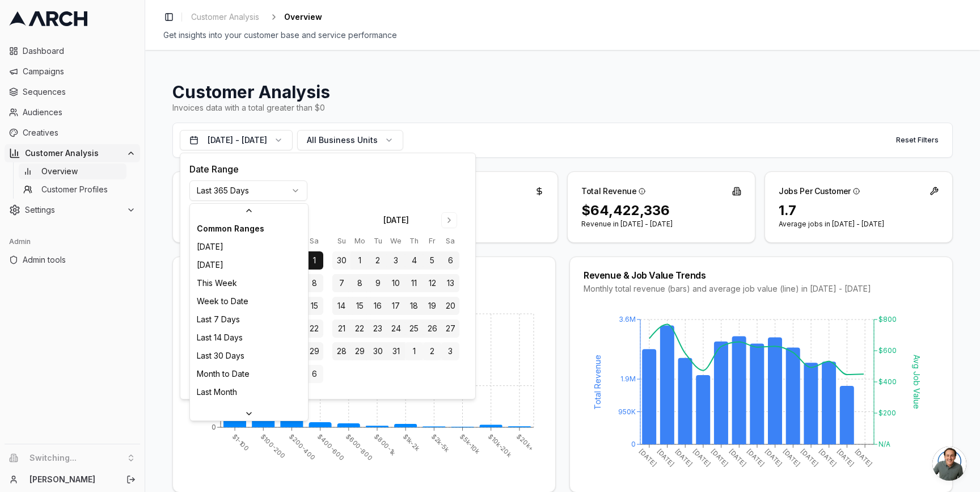
scroll to position [121, 0]
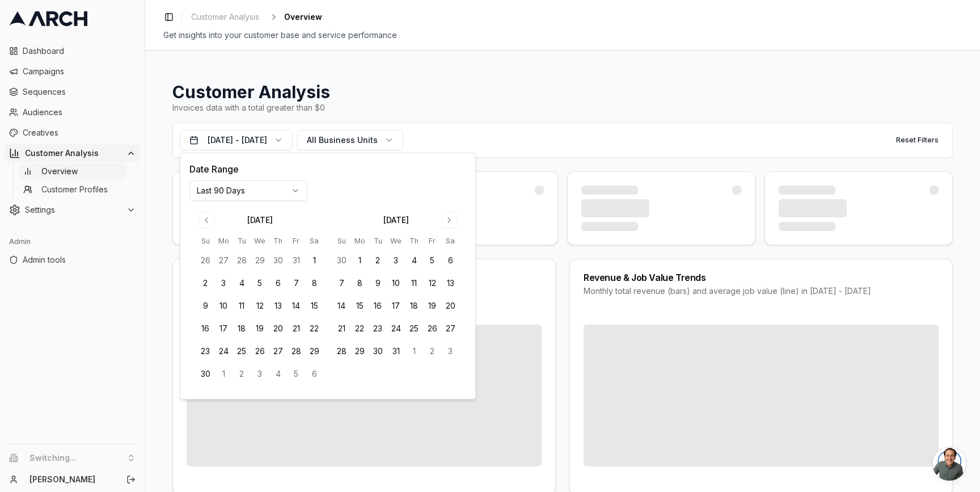
click at [280, 185] on html "Dashboard Campaigns Sequences Audiences Creatives Customer Analysis Overview Cu…" at bounding box center [490, 246] width 980 height 492
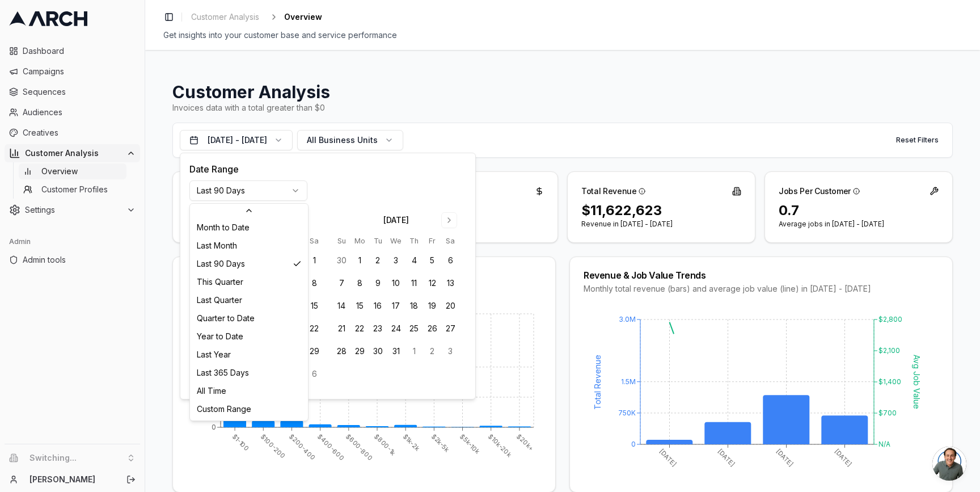
scroll to position [146, 0]
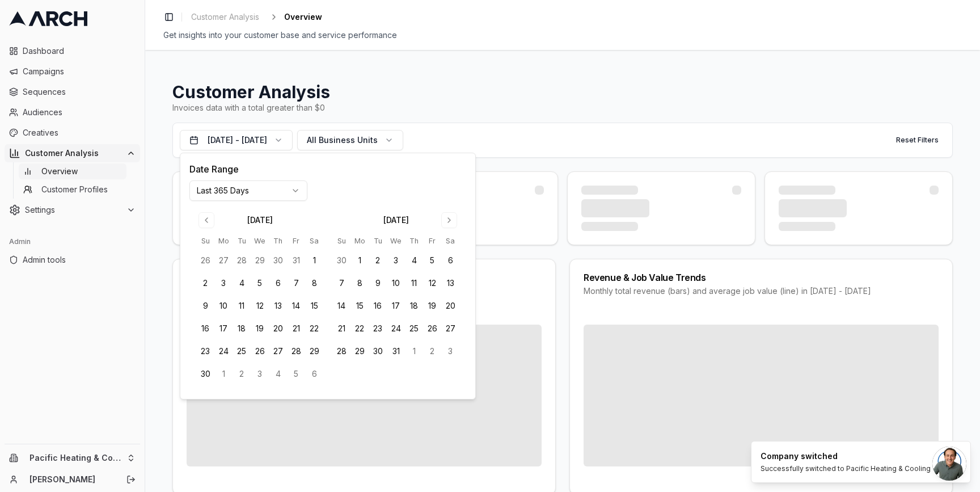
click at [394, 104] on div "Invoices data with a total greater than $0" at bounding box center [562, 107] width 780 height 11
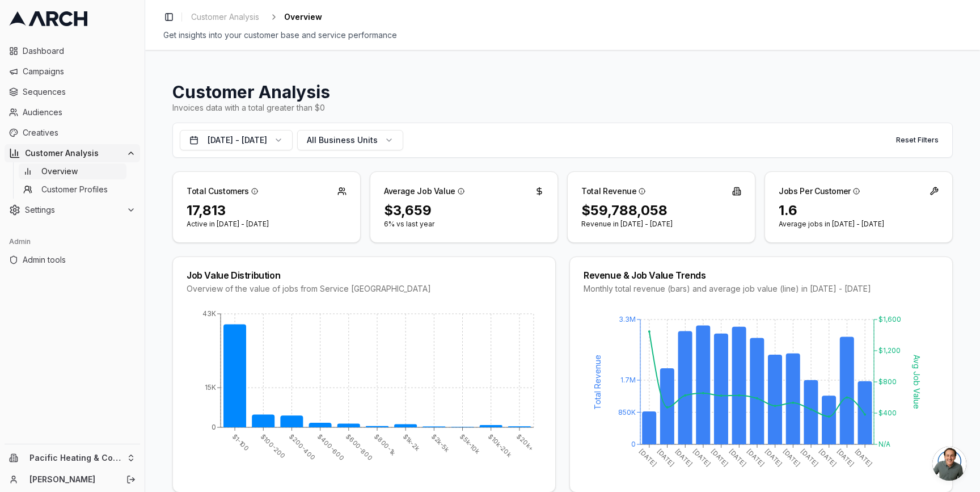
click at [134, 455] on html "Dashboard Campaigns Sequences Audiences Creatives Customer Analysis Overview Cu…" at bounding box center [490, 246] width 980 height 492
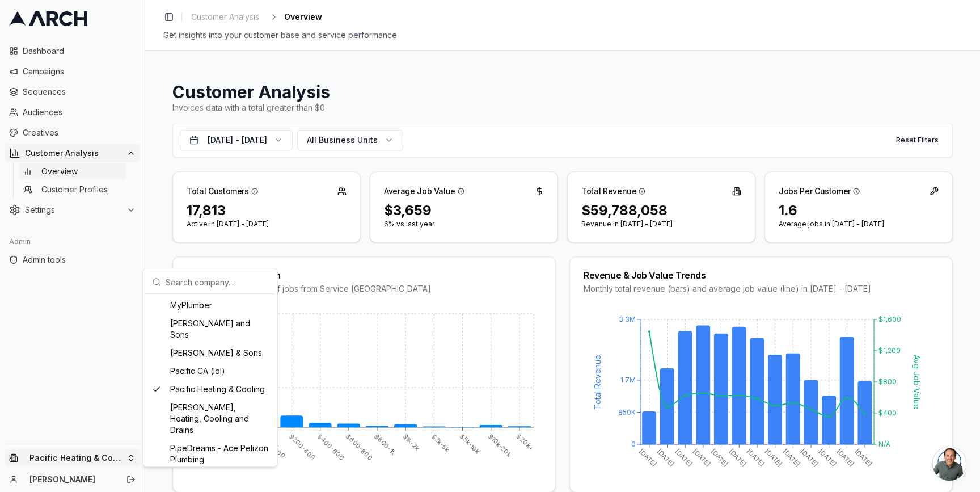
scroll to position [980, 0]
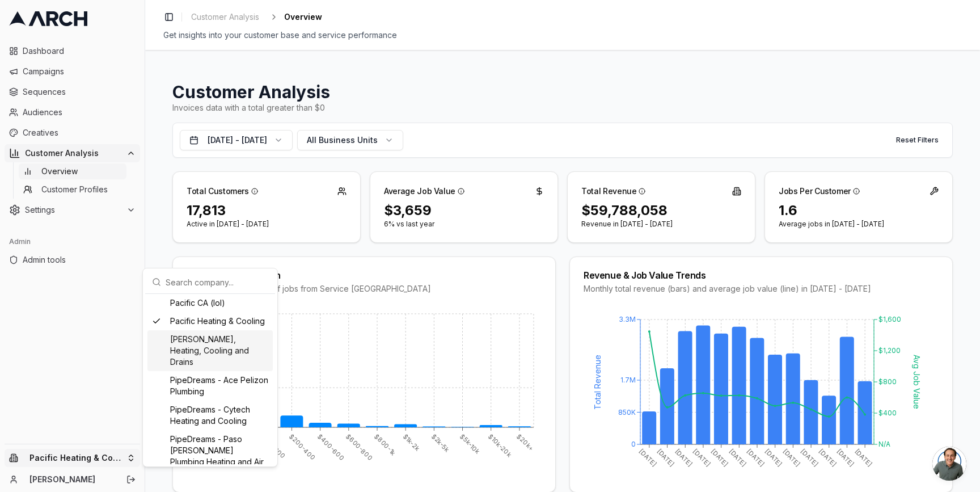
click at [204, 371] on div "[PERSON_NAME], Heating, Cooling and Drains" at bounding box center [209, 350] width 125 height 41
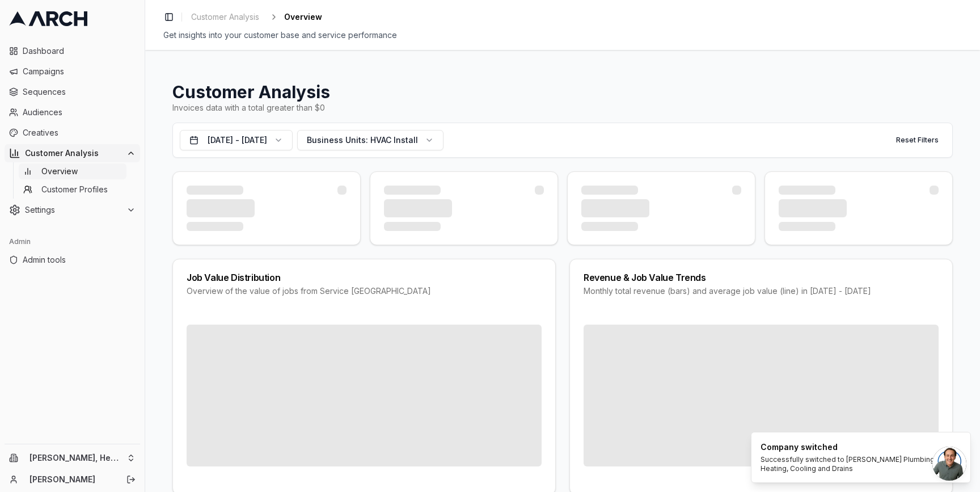
click at [160, 229] on div "Customer Analysis Invoices data with a total greater than $0 [DATE] - [DATE] Bu…" at bounding box center [562, 271] width 835 height 442
